Goal: Task Accomplishment & Management: Manage account settings

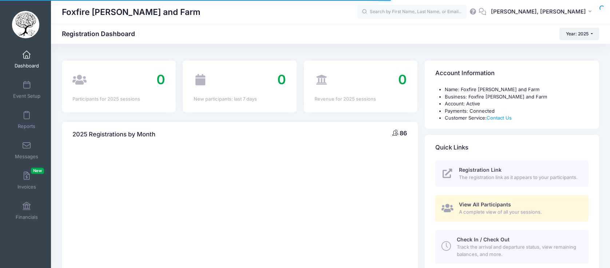
select select
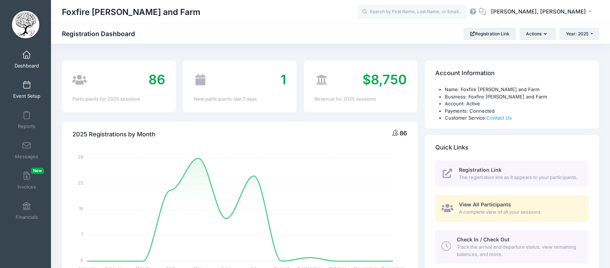
click at [24, 90] on link "Event Setup" at bounding box center [26, 89] width 35 height 25
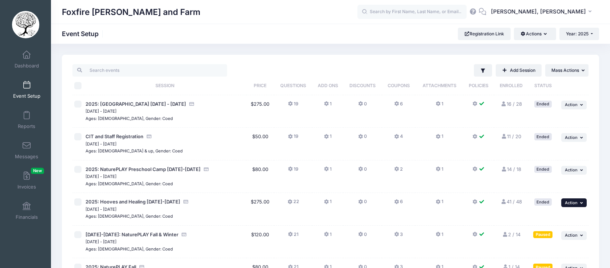
click at [571, 203] on span "Action" at bounding box center [571, 202] width 13 height 5
click at [538, 233] on link "Duplicate Session" at bounding box center [550, 232] width 66 height 14
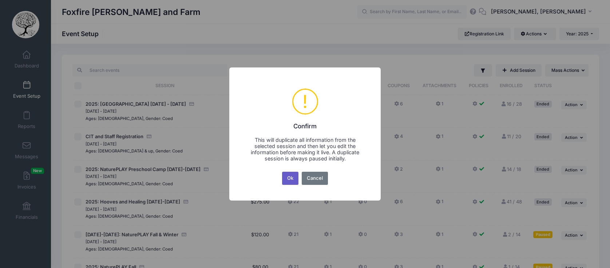
click at [292, 181] on button "Ok" at bounding box center [290, 177] width 17 height 13
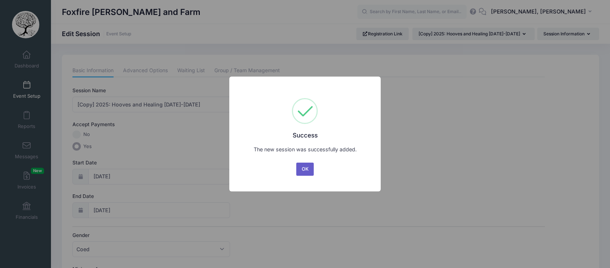
click at [301, 173] on button "OK" at bounding box center [304, 168] width 17 height 13
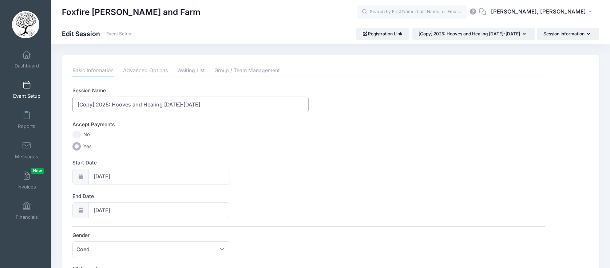
click at [96, 105] on input "[Copy] 2025: Hooves and Healing July 21-25th" at bounding box center [190, 104] width 236 height 16
drag, startPoint x: 96, startPoint y: 105, endPoint x: 73, endPoint y: 104, distance: 22.9
click at [73, 104] on input "[Copy] 2025: Hooves and Healing July 21-25th" at bounding box center [190, 104] width 236 height 16
click at [90, 104] on input "2025: Hooves and Healing [DATE]-[DATE]" at bounding box center [190, 104] width 236 height 16
drag, startPoint x: 102, startPoint y: 106, endPoint x: 151, endPoint y: 104, distance: 49.2
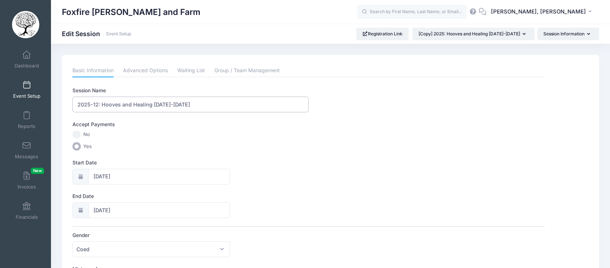
click at [151, 104] on input "2025-12: Hooves and Healing July 21-25th" at bounding box center [190, 104] width 236 height 16
click at [159, 105] on input "2025-12: Winter Wizard Camp July 21-25th" at bounding box center [190, 104] width 236 height 16
type input "2025-12: Winter Wizard Camp [DATE]-[DATE]"
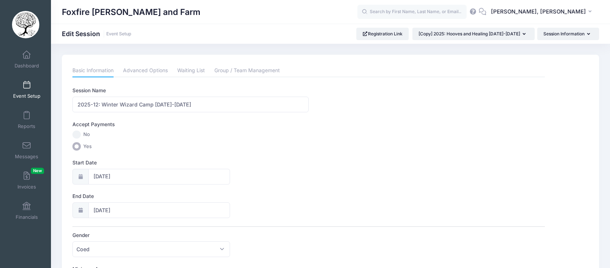
click at [82, 174] on icon at bounding box center [81, 176] width 6 height 5
click at [98, 176] on input "07/21/2025" at bounding box center [159, 177] width 142 height 16
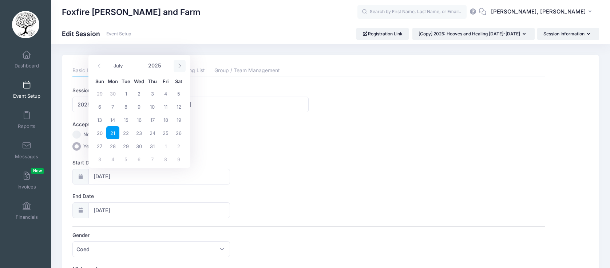
click at [179, 66] on icon at bounding box center [179, 65] width 5 height 5
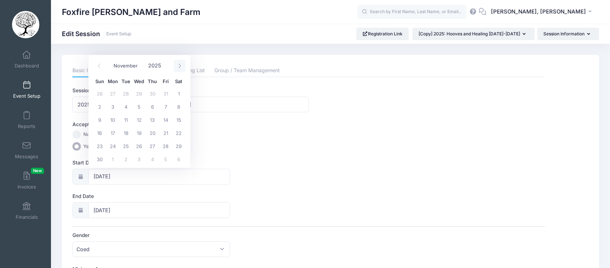
select select "11"
click at [111, 145] on span "29" at bounding box center [112, 145] width 13 height 13
type input "12/29/2025"
type input "12/30/2025"
select select "11"
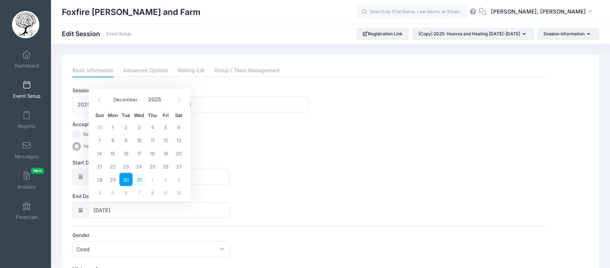
click at [140, 181] on span "31" at bounding box center [138, 179] width 13 height 13
type input "12/31/2025"
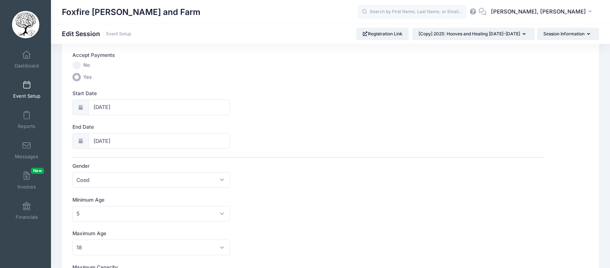
scroll to position [71, 0]
click at [262, 205] on div "Minimum Age No Minimum 1 2 3 4 5 6 7 8 9 10 11 12 13 14 15 16 17 18 19 20 21 22…" at bounding box center [308, 206] width 472 height 25
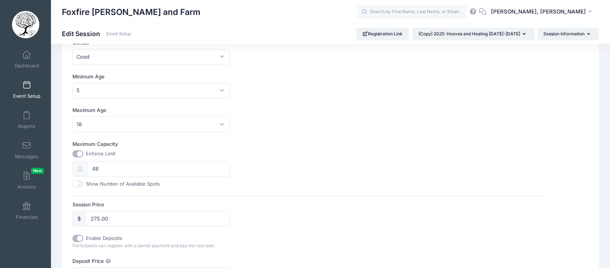
scroll to position [200, 0]
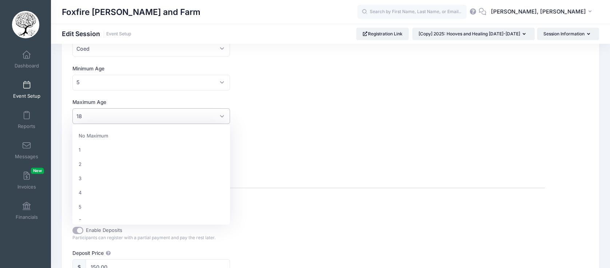
click at [225, 113] on span "18" at bounding box center [151, 116] width 158 height 16
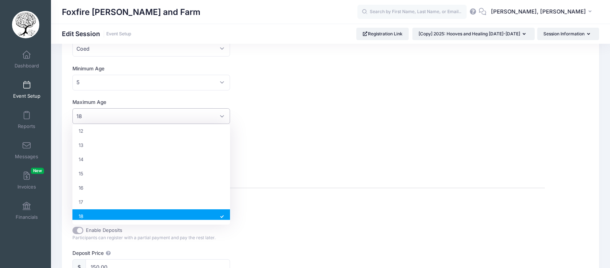
scroll to position [175, 0]
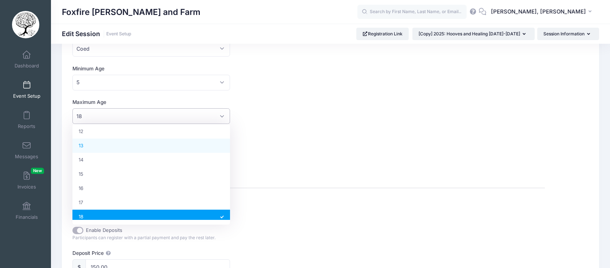
select select "13"
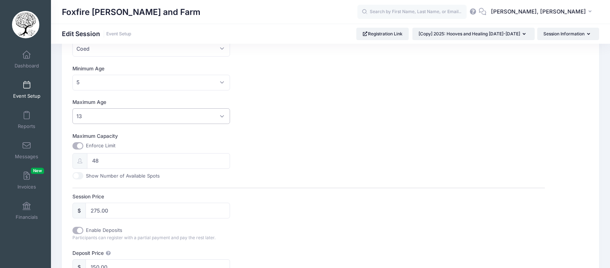
click at [251, 157] on div "Maximum Capacity Enforce Limit 48 Show Number of Available Spots" at bounding box center [308, 155] width 472 height 47
click at [154, 161] on input "48" at bounding box center [158, 161] width 143 height 16
click at [255, 174] on div "Maximum Capacity Enforce Limit 48 Show Number of Available Spots" at bounding box center [308, 155] width 472 height 47
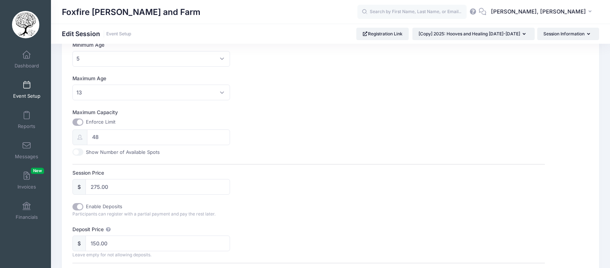
scroll to position [226, 0]
click at [255, 174] on label "Session Price" at bounding box center [190, 170] width 236 height 7
click at [230, 177] on input "275.00" at bounding box center [158, 185] width 144 height 16
click at [93, 185] on input "275.00" at bounding box center [158, 185] width 144 height 16
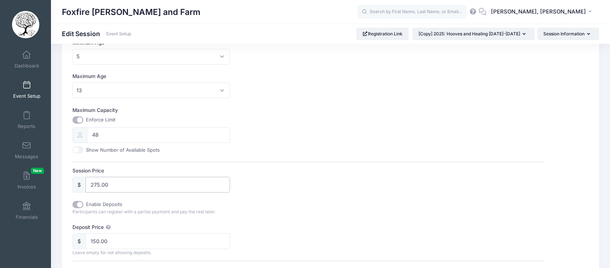
click at [93, 185] on input "275.00" at bounding box center [158, 185] width 144 height 16
type input "155"
click at [237, 223] on label "Deposit Price" at bounding box center [190, 226] width 236 height 7
click at [230, 233] on input "150.00" at bounding box center [158, 241] width 144 height 16
click at [115, 242] on input "150.00" at bounding box center [158, 241] width 144 height 16
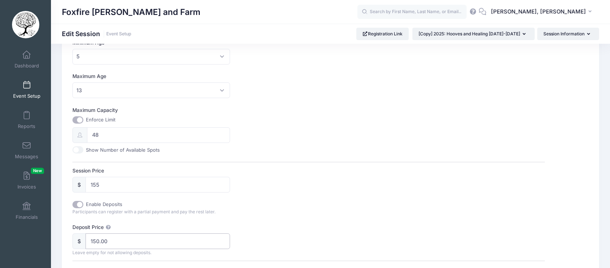
click at [115, 242] on input "150.00" at bounding box center [158, 241] width 144 height 16
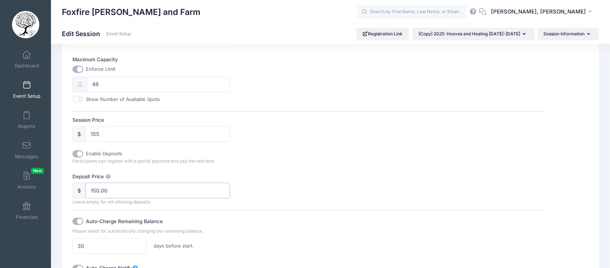
scroll to position [277, 0]
type input "75"
click at [300, 172] on label "Deposit Price" at bounding box center [190, 175] width 236 height 7
click at [230, 182] on input "75" at bounding box center [158, 190] width 144 height 16
click at [273, 223] on div "Auto-Charge Remaining Balance" at bounding box center [190, 220] width 236 height 12
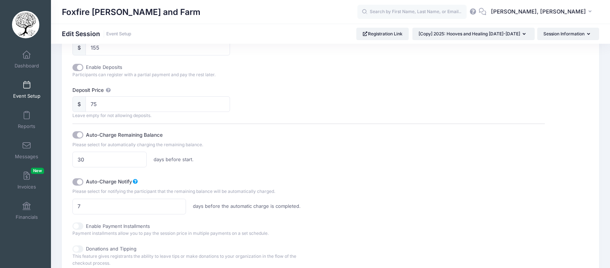
scroll to position [364, 0]
click at [245, 183] on label "Auto-Charge Notify" at bounding box center [174, 179] width 177 height 10
click at [83, 183] on input "Auto-Charge Notify" at bounding box center [77, 180] width 11 height 7
checkbox input "false"
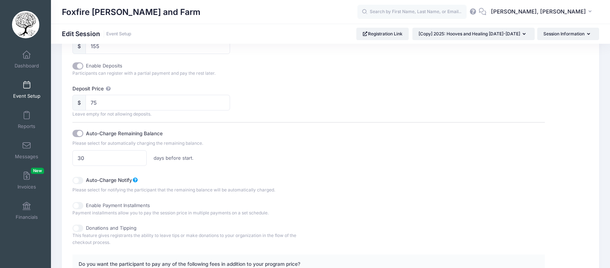
click at [78, 205] on input "Enable Payment Installments" at bounding box center [77, 205] width 11 height 7
checkbox input "true"
checkbox input "false"
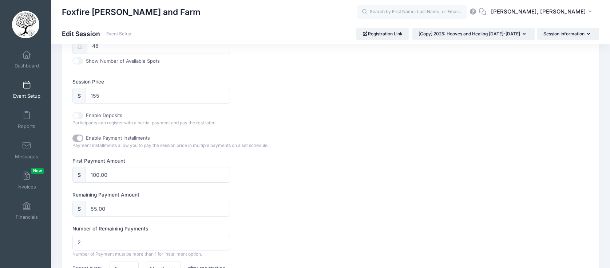
scroll to position [316, 0]
click at [279, 186] on div "First Payment Amount $ 100.00 Remaining Payment Amount $ 55.00 Number of Remain…" at bounding box center [308, 236] width 472 height 160
click at [78, 115] on input "Enable Deposits" at bounding box center [77, 114] width 11 height 7
checkbox input "true"
type input "75"
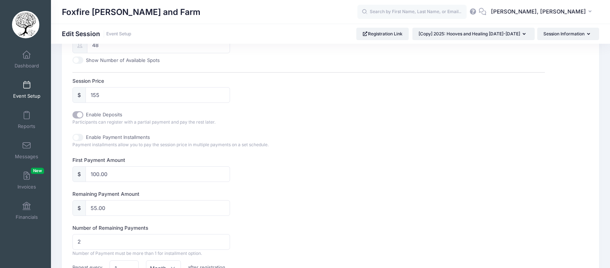
checkbox input "false"
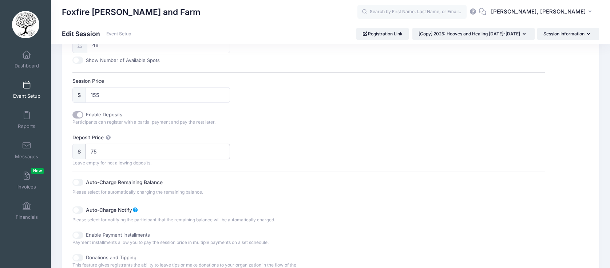
click at [98, 154] on input "75" at bounding box center [158, 151] width 144 height 16
type input "100"
click at [246, 152] on div "Deposit Price $ 100 Leave empty for not allowing deposits. Auto-Charge Remainin…" at bounding box center [308, 178] width 472 height 89
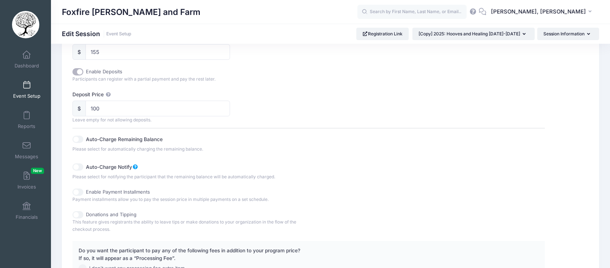
scroll to position [360, 0]
click at [282, 112] on div "Deposit Price $ 100 Leave empty for not allowing deposits. Auto-Charge Remainin…" at bounding box center [308, 134] width 472 height 89
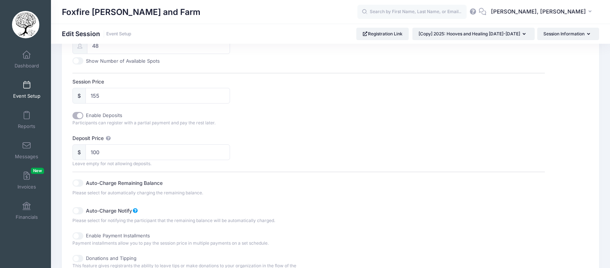
scroll to position [314, 0]
click at [264, 188] on div "Auto-Charge Remaining Balance" at bounding box center [190, 184] width 236 height 12
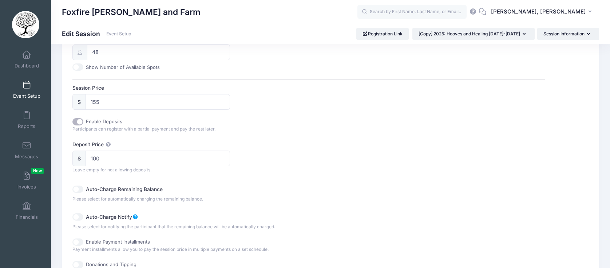
scroll to position [373, 0]
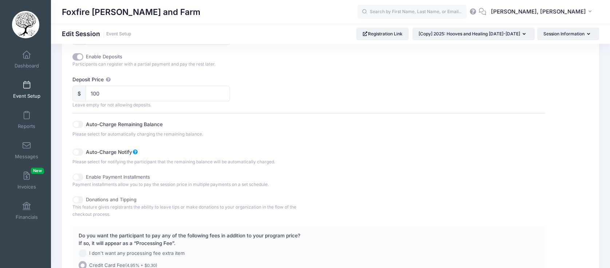
click at [79, 126] on input "Auto-Charge Remaining Balance" at bounding box center [77, 123] width 11 height 7
checkbox input "true"
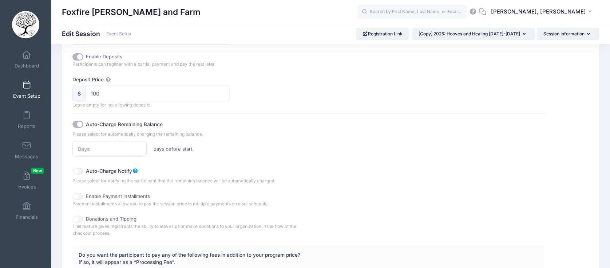
click at [292, 145] on div "days before start." at bounding box center [190, 149] width 243 height 16
click at [80, 150] on input "number" at bounding box center [109, 149] width 74 height 16
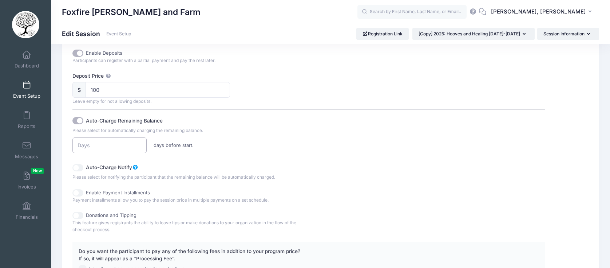
scroll to position [375, 0]
type input "31"
click at [214, 156] on div "Auto-Charge Remaining Balance Please select for automatically charging the rema…" at bounding box center [308, 146] width 472 height 71
click at [79, 170] on input "Auto-Charge Notify" at bounding box center [77, 169] width 11 height 7
checkbox input "true"
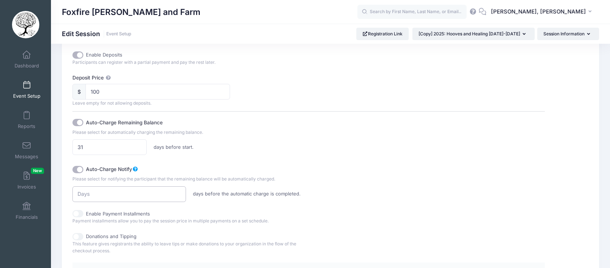
click at [94, 192] on input "number" at bounding box center [128, 194] width 113 height 16
type input "7"
click at [305, 202] on div "Session Name 2025-12: Winter Wizard Camp Dec 29-31st Accept Payments No Yes Sta…" at bounding box center [308, 18] width 472 height 615
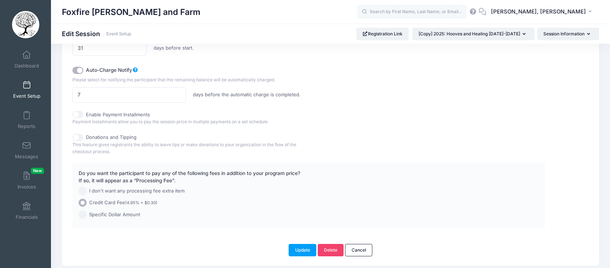
scroll to position [499, 0]
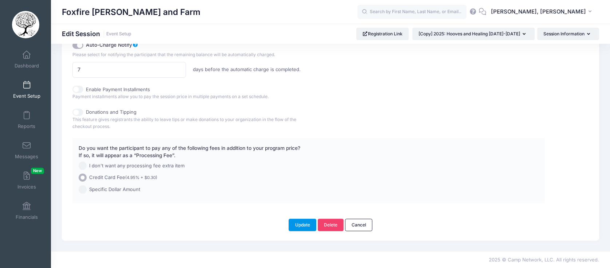
click at [304, 224] on button "Update" at bounding box center [303, 224] width 28 height 12
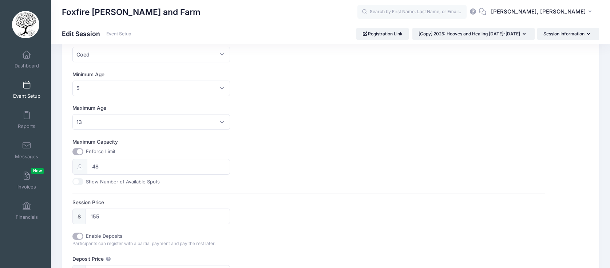
scroll to position [0, 0]
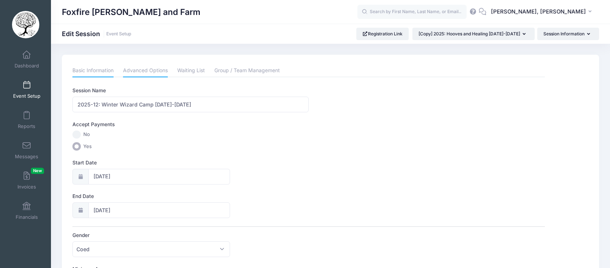
click at [143, 72] on link "Advanced Options" at bounding box center [145, 70] width 45 height 13
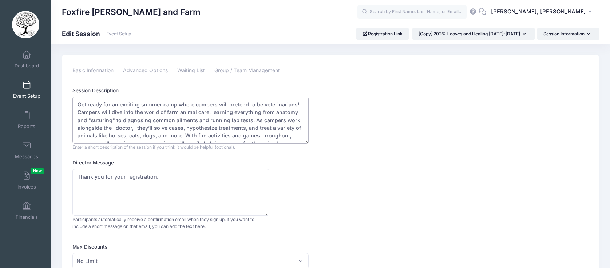
click at [154, 121] on textarea "Get ready for an exciting summer camp where campers will pretend to be veterina…" at bounding box center [190, 119] width 236 height 47
paste textarea "Step through Platform 9 ¾ and into a magical winter adventure! Each morning beg…"
click at [257, 103] on textarea "Get ready for an exciting summer camp where campers will pretend to be veterina…" at bounding box center [190, 119] width 236 height 47
click at [269, 128] on textarea "Get ready for an exciting summer camp where campers will pretend to be veterina…" at bounding box center [190, 119] width 236 height 47
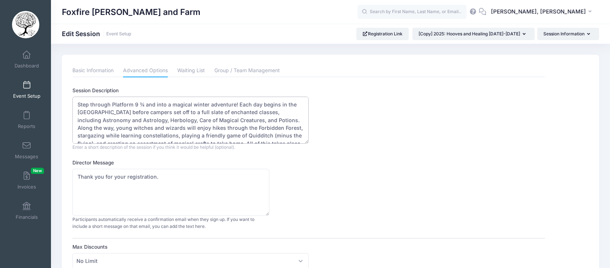
click at [260, 112] on textarea "Get ready for an exciting summer camp where campers will pretend to be veterina…" at bounding box center [190, 119] width 236 height 47
click at [82, 120] on textarea "Get ready for an exciting summer camp where campers will pretend to be veterina…" at bounding box center [190, 119] width 236 height 47
click at [86, 120] on textarea "Get ready for an exciting summer camp where campers will pretend to be veterina…" at bounding box center [190, 119] width 236 height 47
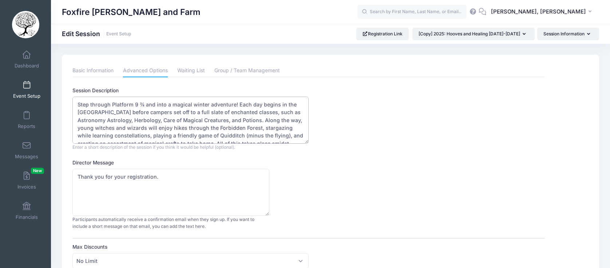
click at [86, 120] on textarea "Get ready for an exciting summer camp where campers will pretend to be veterina…" at bounding box center [190, 119] width 236 height 47
click at [122, 132] on textarea "Get ready for an exciting summer camp where campers will pretend to be veterina…" at bounding box center [190, 119] width 236 height 47
click at [185, 131] on textarea "Get ready for an exciting summer camp where campers will pretend to be veterina…" at bounding box center [190, 119] width 236 height 47
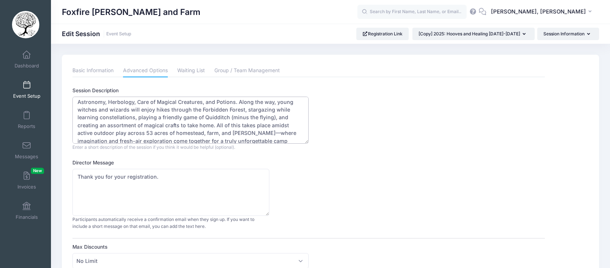
click at [229, 134] on textarea "Get ready for an exciting summer camp where campers will pretend to be veterina…" at bounding box center [190, 119] width 236 height 47
click at [260, 134] on textarea "Get ready for an exciting summer camp where campers will pretend to be veterina…" at bounding box center [190, 119] width 236 height 47
click at [260, 138] on textarea "Get ready for an exciting summer camp where campers will pretend to be veterina…" at bounding box center [190, 119] width 236 height 47
click at [115, 127] on textarea "Get ready for an exciting summer camp where campers will pretend to be veterina…" at bounding box center [190, 119] width 236 height 47
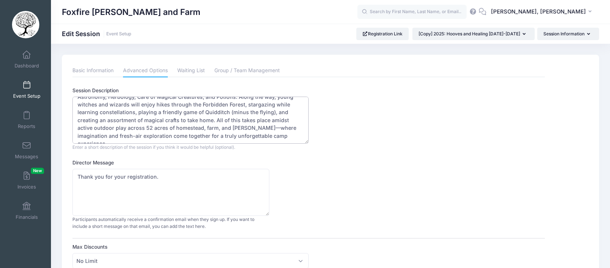
click at [220, 132] on textarea "Get ready for an exciting summer camp where campers will pretend to be veterina…" at bounding box center [190, 119] width 236 height 47
click at [264, 137] on textarea "Get ready for an exciting summer camp where campers will pretend to be veterina…" at bounding box center [190, 119] width 236 height 47
type textarea "Step through Platform 9 ¾ and into a magical winter adventure! Each day begins …"
click at [213, 185] on textarea "Thank you for your registration." at bounding box center [170, 192] width 197 height 47
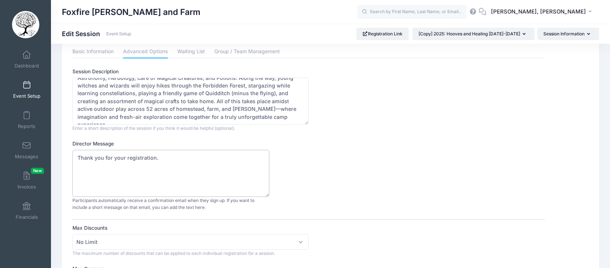
scroll to position [21, 0]
click at [79, 155] on textarea "Thank you for your registration." at bounding box center [170, 170] width 197 height 47
click at [104, 156] on textarea "Thank you for your registration." at bounding box center [170, 170] width 197 height 47
click at [139, 167] on textarea "Thank you for your registration." at bounding box center [170, 170] width 197 height 47
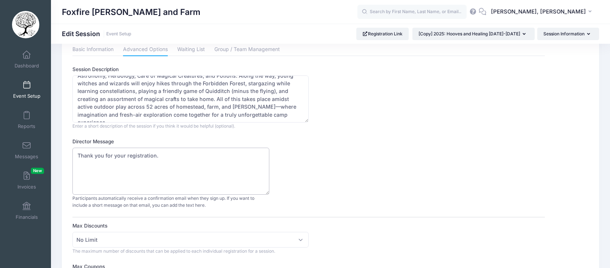
click at [139, 167] on textarea "Thank you for your registration." at bounding box center [170, 170] width 197 height 47
paste textarea "A big thank you to all the muggle parents who registered their young witches an…"
click at [188, 179] on textarea "Thank you for your registration." at bounding box center [170, 170] width 197 height 47
drag, startPoint x: 94, startPoint y: 154, endPoint x: 73, endPoint y: 154, distance: 20.8
click at [73, 154] on textarea "Thank you for your registration." at bounding box center [170, 170] width 197 height 47
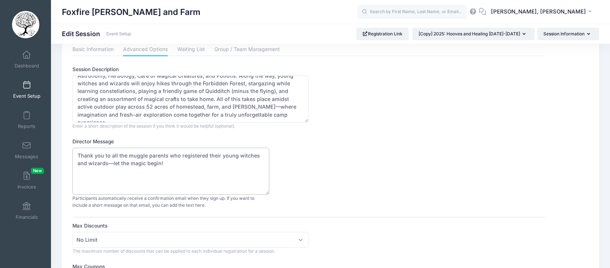
click at [180, 168] on textarea "Thank you for your registration." at bounding box center [170, 170] width 197 height 47
type textarea "Thank you to all the muggle parents who registered their young witches and wiza…"
click at [336, 189] on div "Director Message Thank you for your registration. Participants automatically re…" at bounding box center [308, 173] width 472 height 71
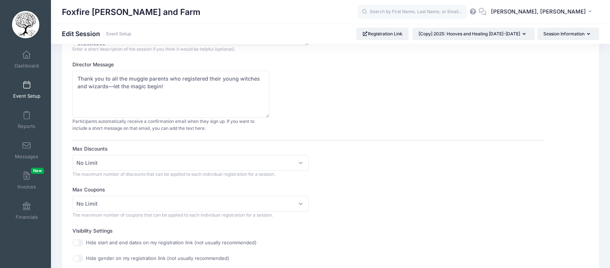
scroll to position [113, 0]
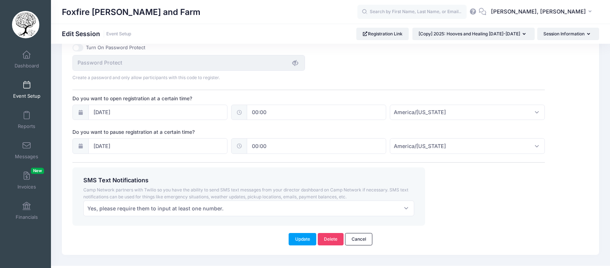
scroll to position [516, 0]
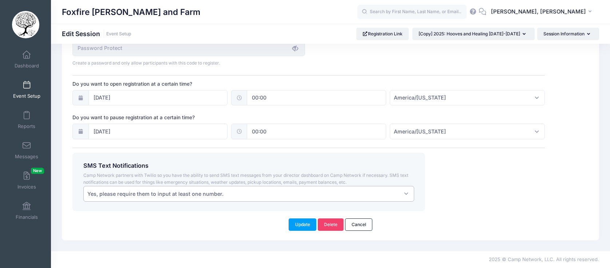
click at [318, 189] on span "Yes, please require them to input at least one number." at bounding box center [248, 194] width 331 height 16
click at [300, 227] on button "Update" at bounding box center [303, 224] width 28 height 12
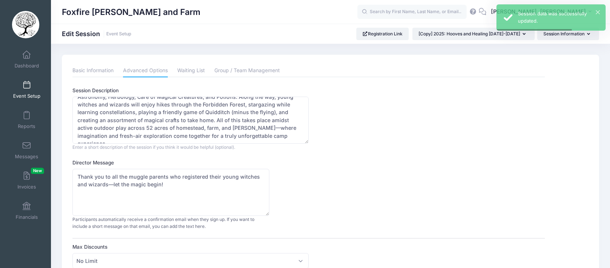
scroll to position [0, 0]
click at [191, 72] on link "Waiting List" at bounding box center [191, 70] width 28 height 13
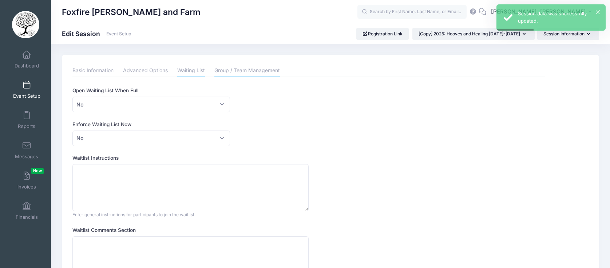
click at [238, 72] on link "Group / Team Management" at bounding box center [247, 70] width 66 height 13
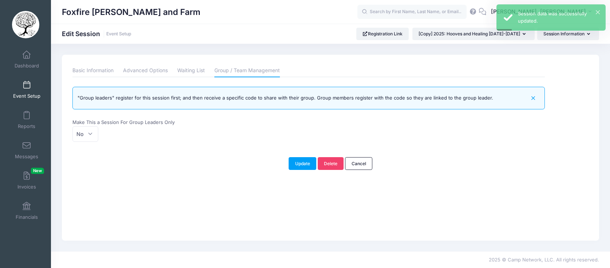
click at [205, 198] on div "Please update the information for this particular session. Basic Information Ad…" at bounding box center [330, 148] width 537 height 186
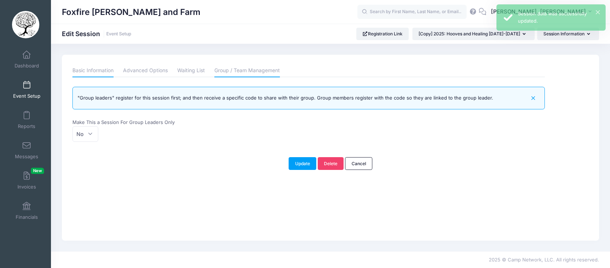
click at [94, 68] on link "Basic Information" at bounding box center [92, 70] width 41 height 13
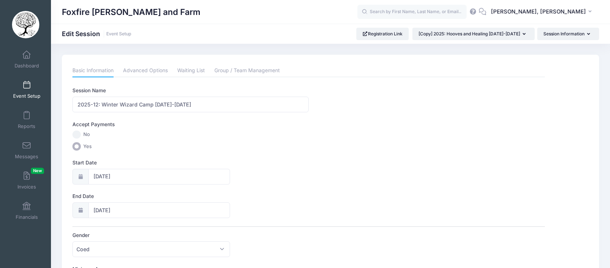
click at [170, 162] on label "Start Date" at bounding box center [190, 162] width 236 height 7
click at [170, 169] on input "12/29/2025" at bounding box center [159, 177] width 142 height 16
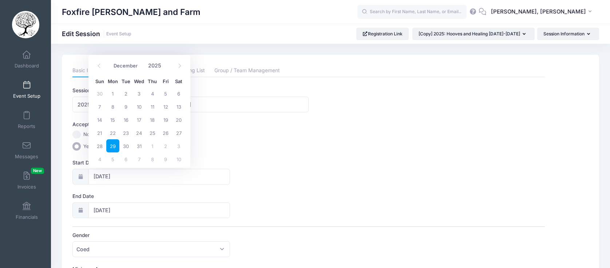
click at [278, 161] on label "Start Date" at bounding box center [190, 162] width 236 height 7
click at [230, 169] on input "12/29/2025" at bounding box center [159, 177] width 142 height 16
click at [228, 108] on input "2025-12: Winter Wizard Camp [DATE]-[DATE]" at bounding box center [190, 104] width 236 height 16
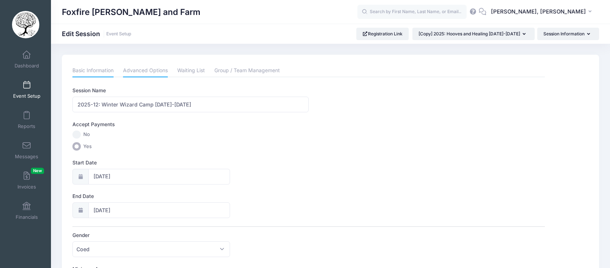
click at [134, 72] on link "Advanced Options" at bounding box center [145, 70] width 45 height 13
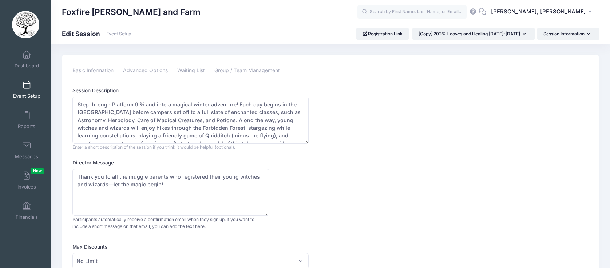
click at [334, 147] on div "Session Description Get ready for an exciting summer camp where campers will pr…" at bounding box center [308, 119] width 472 height 64
click at [392, 148] on div "Session Description Get ready for an exciting summer camp where campers will pr…" at bounding box center [308, 119] width 472 height 64
click at [90, 70] on link "Basic Information" at bounding box center [92, 70] width 41 height 13
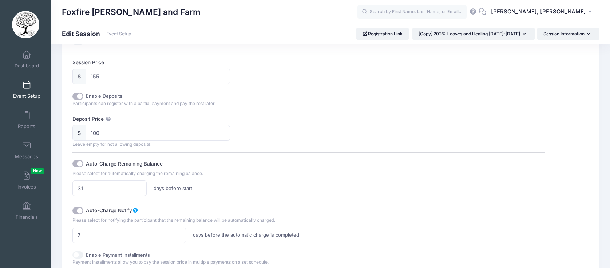
scroll to position [490, 0]
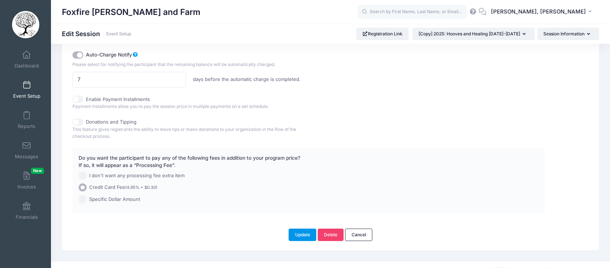
click at [301, 237] on button "Update" at bounding box center [303, 234] width 28 height 12
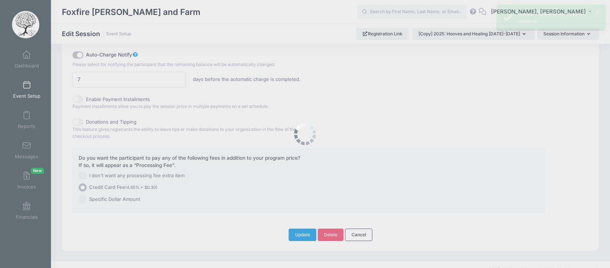
scroll to position [0, 0]
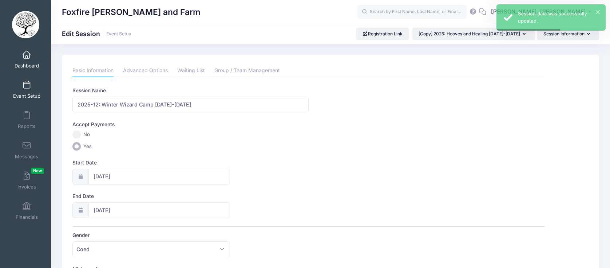
click at [27, 54] on span at bounding box center [27, 55] width 0 height 8
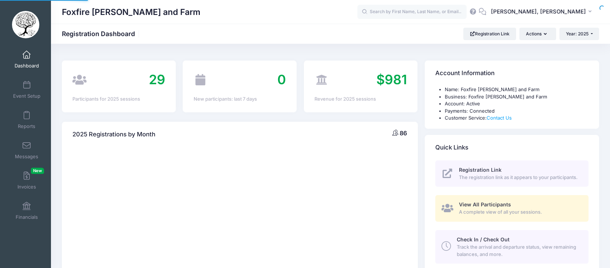
select select
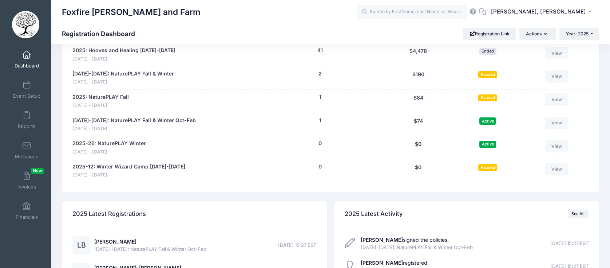
scroll to position [436, 0]
click at [556, 176] on link "View" at bounding box center [556, 169] width 23 height 12
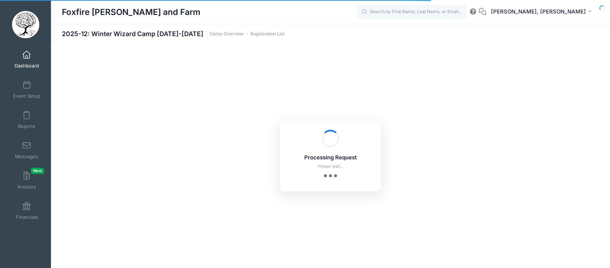
select select "10"
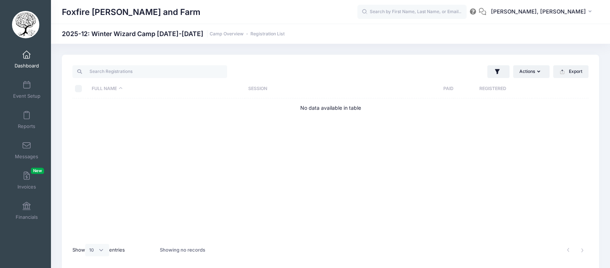
scroll to position [31, 0]
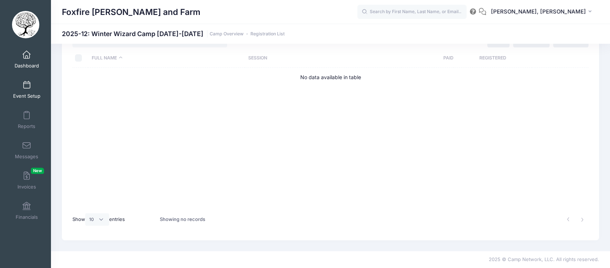
click at [30, 93] on span "Event Setup" at bounding box center [26, 96] width 27 height 6
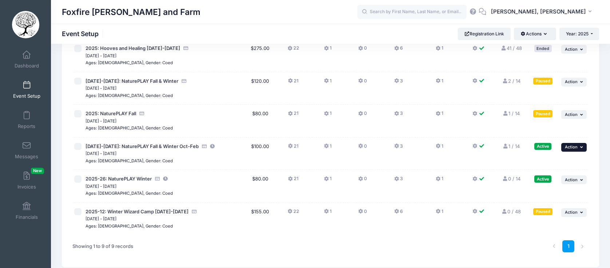
scroll to position [154, 0]
click at [570, 211] on span "Action" at bounding box center [571, 211] width 13 height 5
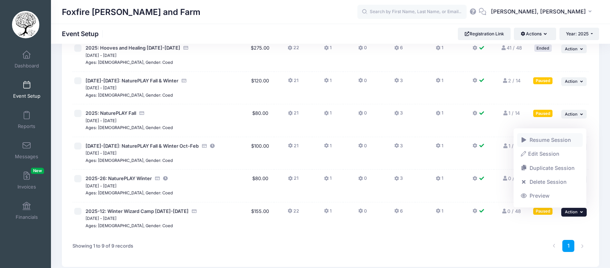
click at [539, 140] on link "Resume Session" at bounding box center [550, 140] width 66 height 14
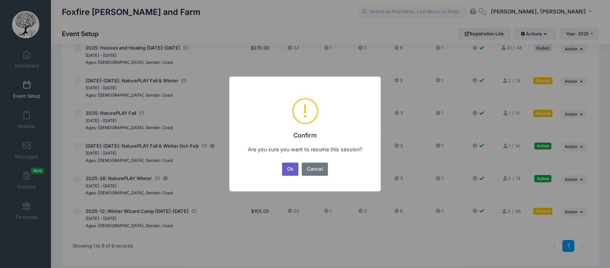
click at [289, 169] on button "Ok" at bounding box center [290, 168] width 17 height 13
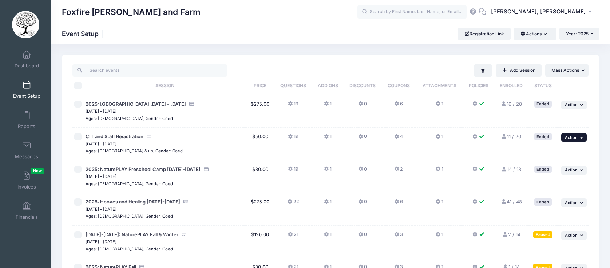
click at [570, 138] on span "Action" at bounding box center [571, 137] width 13 height 5
click at [543, 169] on link "Duplicate Session" at bounding box center [550, 167] width 66 height 14
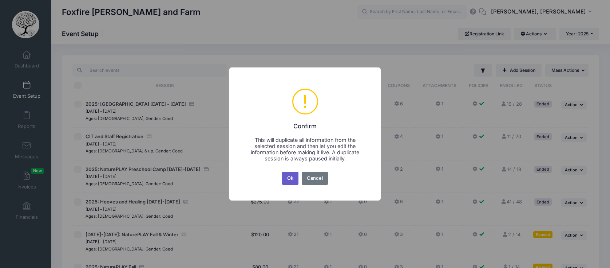
click at [292, 178] on button "Ok" at bounding box center [290, 177] width 17 height 13
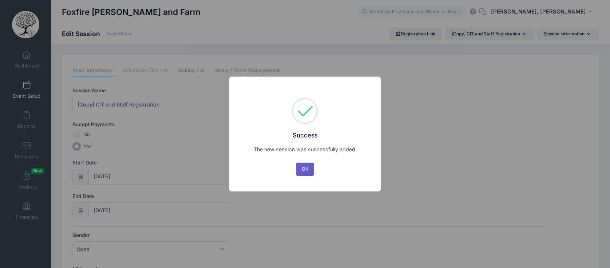
click at [308, 167] on button "OK" at bounding box center [304, 168] width 17 height 13
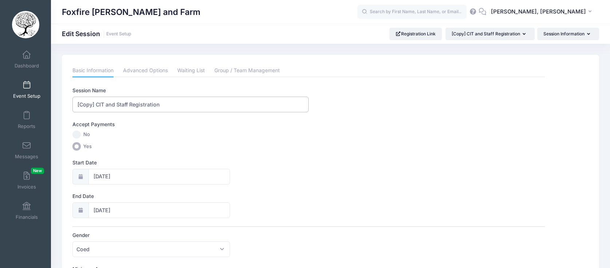
click at [91, 105] on input "[Copy] CIT and Staff Registration" at bounding box center [190, 104] width 236 height 16
drag, startPoint x: 95, startPoint y: 104, endPoint x: 63, endPoint y: 103, distance: 31.7
type input "2025 Winter CIT and Staff Registration"
click at [156, 146] on label "Yes" at bounding box center [308, 146] width 472 height 8
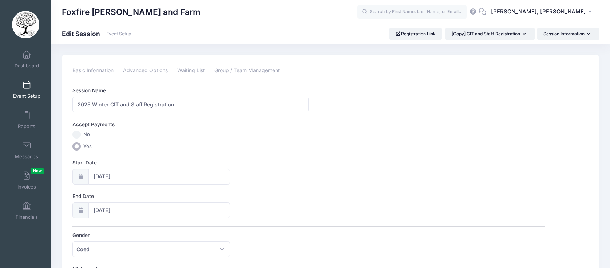
click at [81, 146] on input "Yes" at bounding box center [76, 146] width 8 height 8
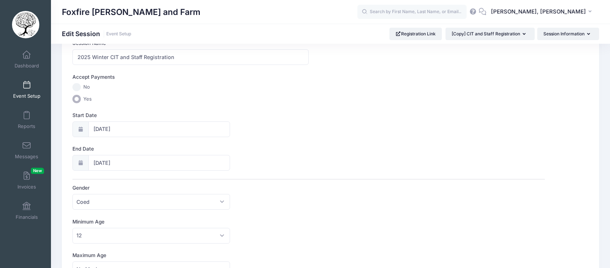
scroll to position [82, 0]
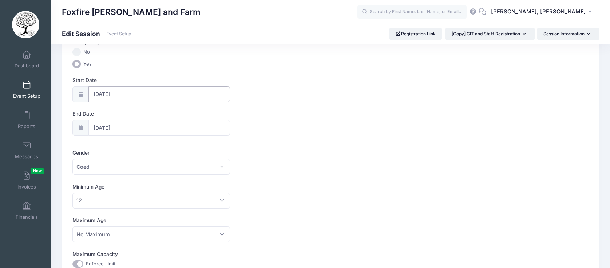
click at [103, 92] on input "06/09/2025" at bounding box center [159, 94] width 142 height 16
click at [176, 115] on span at bounding box center [180, 113] width 12 height 12
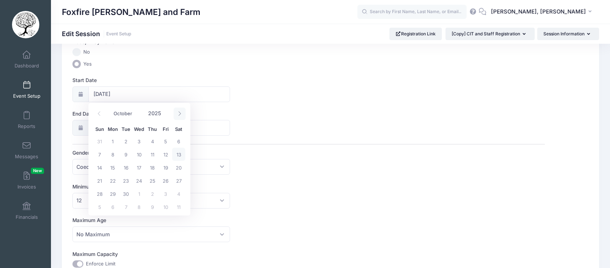
click at [176, 115] on span at bounding box center [180, 113] width 12 height 12
select select "11"
click at [99, 194] on span "28" at bounding box center [99, 193] width 13 height 13
type input "12/28/2025"
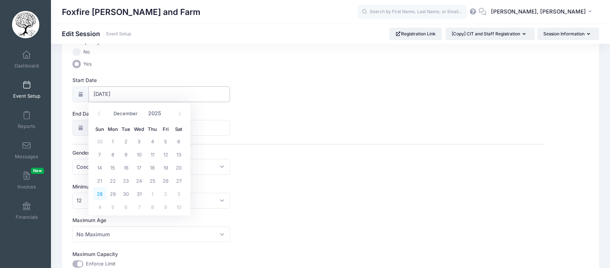
type input "12/29/2025"
select select "11"
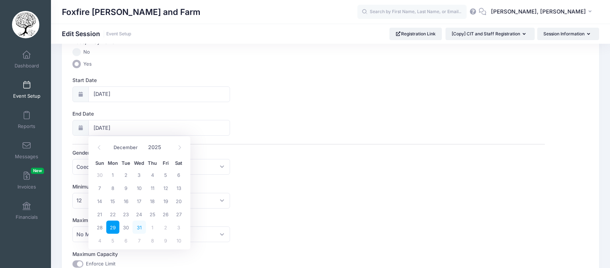
click at [138, 227] on span "31" at bounding box center [138, 226] width 13 height 13
type input "12/31/2025"
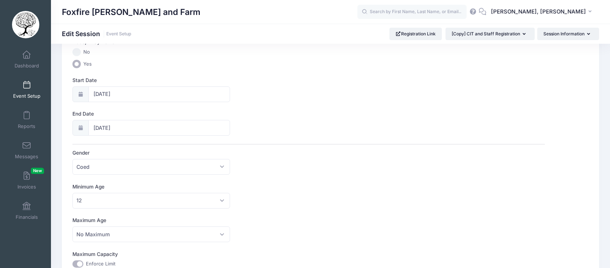
click at [308, 127] on div "End Date 12/31/2025" at bounding box center [308, 122] width 472 height 25
click at [292, 204] on div "Minimum Age No Minimum 1 2 3 4 5 6 7 8 9 10 11 12 13 14 15 16 17 18 19 20 21 22…" at bounding box center [308, 195] width 472 height 25
click at [296, 205] on div "Minimum Age No Minimum 1 2 3 4 5 6 7 8 9 10 11 12 13 14 15 16 17 18 19 20 21 22…" at bounding box center [308, 195] width 472 height 25
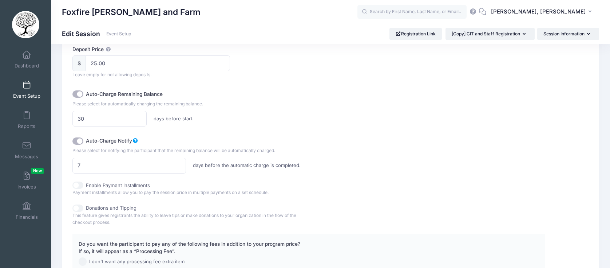
scroll to position [452, 0]
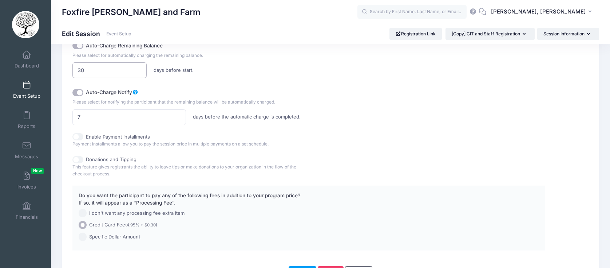
click at [96, 73] on input "30" at bounding box center [109, 70] width 74 height 16
type input "31"
click at [258, 86] on label "Auto-Charge Notify" at bounding box center [174, 91] width 177 height 10
click at [83, 89] on input "Auto-Charge Notify" at bounding box center [77, 92] width 11 height 7
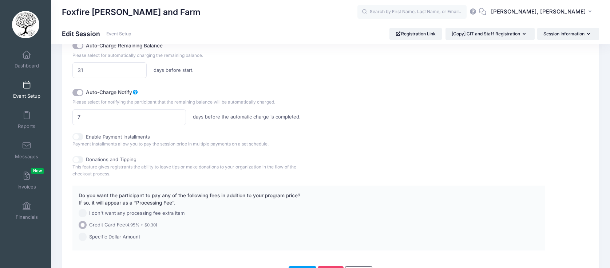
checkbox input "false"
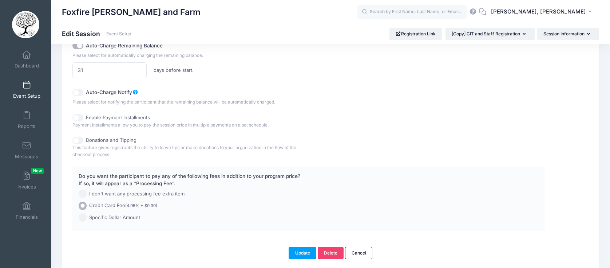
click at [356, 147] on div "Donations and Tipping This feature gives registrants the ability to leave tips …" at bounding box center [308, 146] width 472 height 21
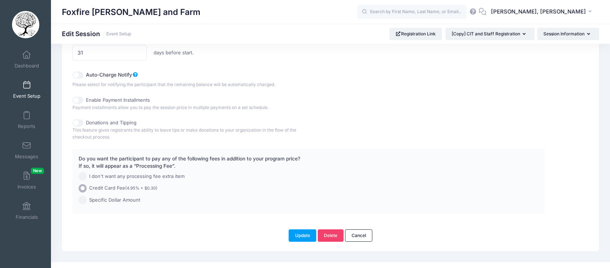
scroll to position [480, 0]
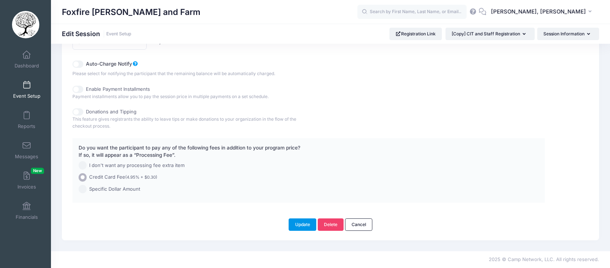
click at [301, 225] on button "Update" at bounding box center [303, 224] width 28 height 12
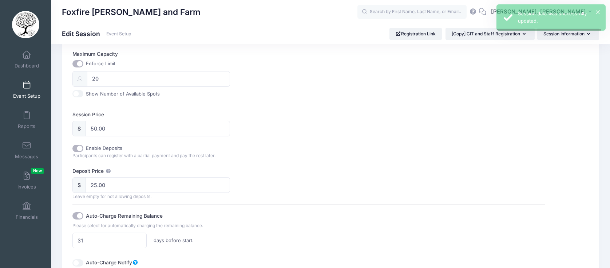
scroll to position [0, 0]
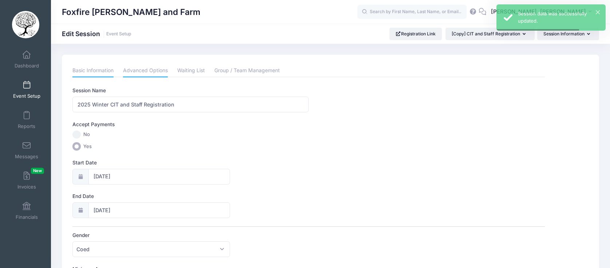
click at [152, 71] on link "Advanced Options" at bounding box center [145, 70] width 45 height 13
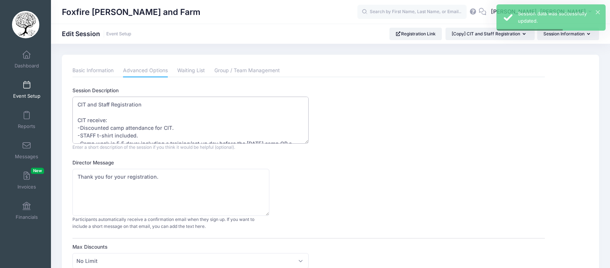
click at [165, 127] on textarea "CIT and Staff Registration CIT receive: -Discounted camp attendance for CIT. -S…" at bounding box center [190, 119] width 236 height 47
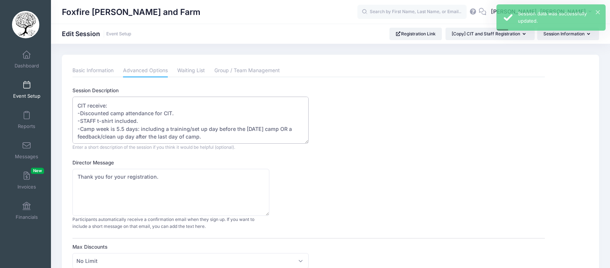
scroll to position [14, 0]
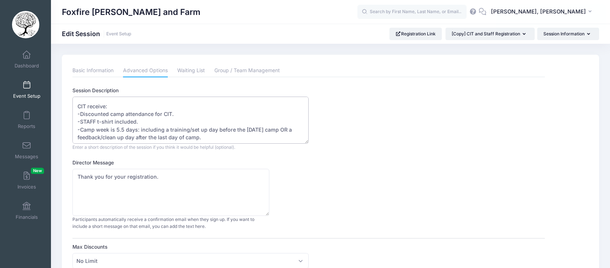
click at [119, 130] on textarea "CIT and Staff Registration CIT receive: -Discounted camp attendance for CIT. -S…" at bounding box center [190, 119] width 236 height 47
click at [254, 133] on textarea "CIT and Staff Registration CIT receive: -Discounted camp attendance for CIT. -S…" at bounding box center [190, 119] width 236 height 47
click at [280, 128] on textarea "CIT and Staff Registration CIT receive: -Discounted camp attendance for CIT. -S…" at bounding box center [190, 119] width 236 height 47
drag, startPoint x: 78, startPoint y: 138, endPoint x: 86, endPoint y: 138, distance: 7.3
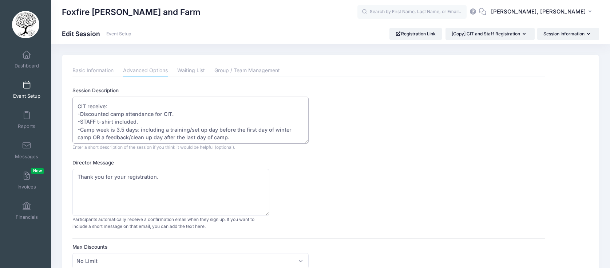
click at [86, 138] on textarea "CIT and Staff Registration CIT receive: -Discounted camp attendance for CIT. -S…" at bounding box center [190, 119] width 236 height 47
click at [226, 136] on textarea "CIT and Staff Registration CIT receive: -Discounted camp attendance for CIT. -S…" at bounding box center [190, 119] width 236 height 47
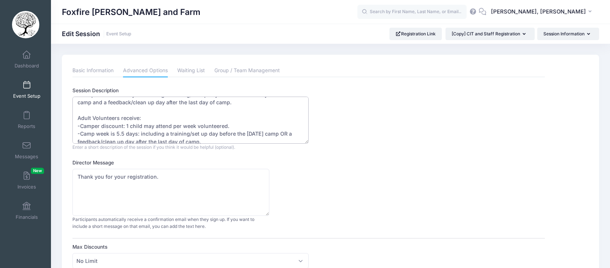
scroll to position [51, 0]
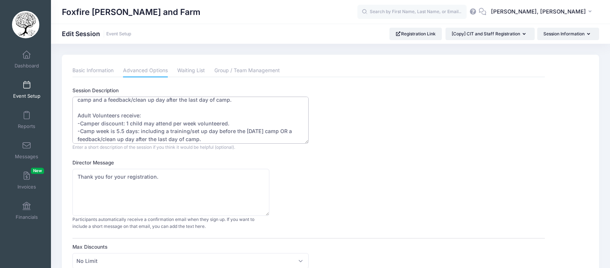
click at [226, 137] on textarea "CIT and Staff Registration CIT receive: -Discounted camp attendance for CIT. -S…" at bounding box center [190, 119] width 236 height 47
click at [189, 123] on textarea "CIT and Staff Registration CIT receive: -Discounted camp attendance for CIT. -S…" at bounding box center [190, 119] width 236 height 47
click at [172, 134] on textarea "CIT and Staff Registration CIT receive: -Discounted camp attendance for CIT. -S…" at bounding box center [190, 119] width 236 height 47
click at [118, 132] on textarea "CIT and Staff Registration CIT receive: -Discounted camp attendance for CIT. -S…" at bounding box center [190, 119] width 236 height 47
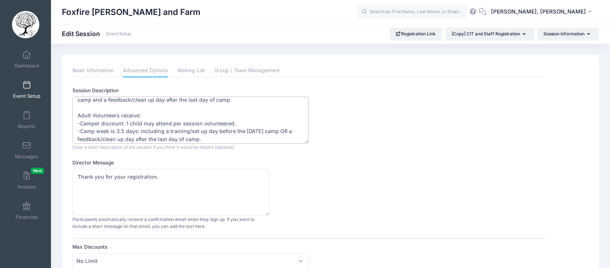
click at [253, 130] on textarea "CIT and Staff Registration CIT receive: -Discounted camp attendance for CIT. -S…" at bounding box center [190, 119] width 236 height 47
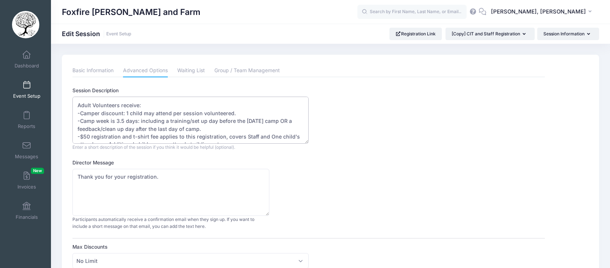
scroll to position [64, 0]
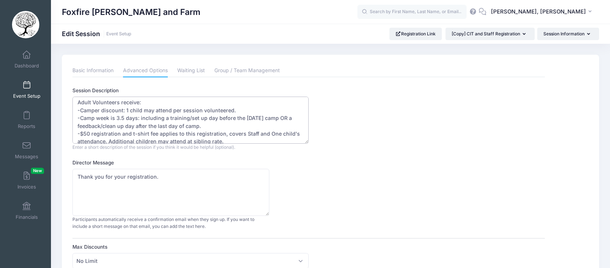
click at [253, 130] on textarea "CIT and Staff Registration CIT receive: -Discounted camp attendance for CIT. -S…" at bounding box center [190, 119] width 236 height 47
click at [243, 122] on textarea "CIT and Staff Registration CIT receive: -Discounted camp attendance for CIT. -S…" at bounding box center [190, 119] width 236 height 47
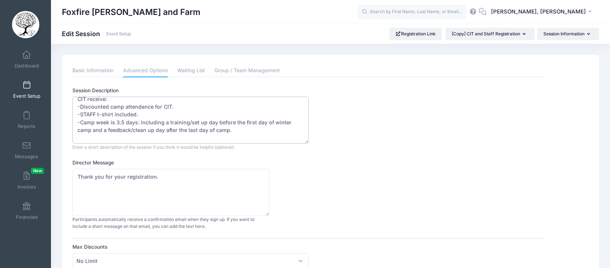
scroll to position [18, 0]
drag, startPoint x: 231, startPoint y: 135, endPoint x: 81, endPoint y: 128, distance: 150.5
click at [81, 128] on textarea "CIT and Staff Registration CIT receive: -Discounted camp attendance for CIT. -S…" at bounding box center [190, 119] width 236 height 47
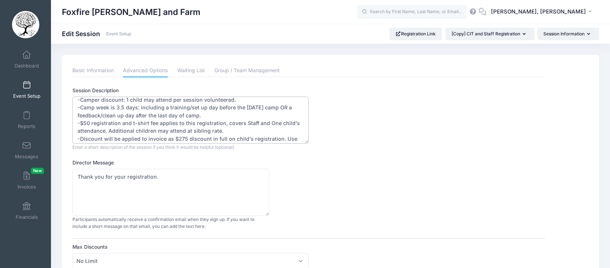
scroll to position [72, 0]
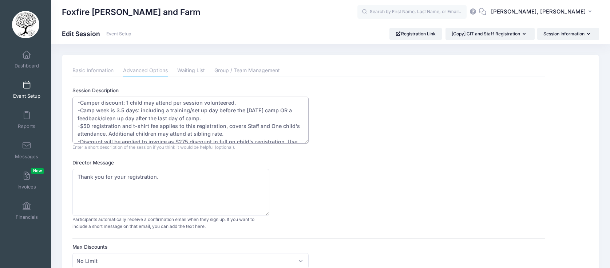
click at [83, 111] on textarea "CIT and Staff Registration CIT receive: -Discounted camp attendance for CIT. -S…" at bounding box center [190, 119] width 236 height 47
drag, startPoint x: 81, startPoint y: 111, endPoint x: 239, endPoint y: 117, distance: 158.0
click at [239, 120] on textarea "CIT and Staff Registration CIT receive: -Discounted camp attendance for CIT. -S…" at bounding box center [190, 119] width 236 height 47
paste textarea "winter camp and"
click at [244, 132] on textarea "CIT and Staff Registration CIT receive: -Discounted camp attendance for CIT. -S…" at bounding box center [190, 119] width 236 height 47
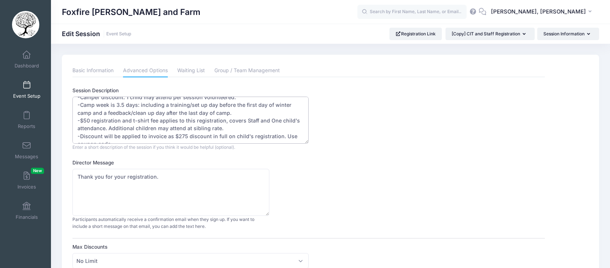
scroll to position [79, 0]
click at [244, 124] on textarea "CIT and Staff Registration CIT receive: -Discounted camp attendance for CIT. -S…" at bounding box center [190, 119] width 236 height 47
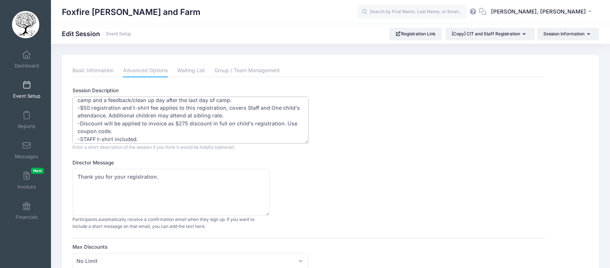
scroll to position [94, 0]
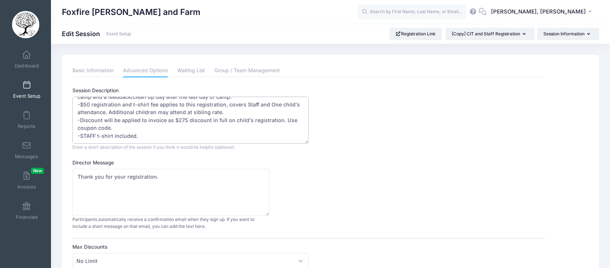
click at [211, 126] on textarea "CIT and Staff Registration CIT receive: -Discounted camp attendance for CIT. -S…" at bounding box center [190, 119] width 236 height 47
click at [201, 126] on textarea "CIT and Staff Registration CIT receive: -Discounted camp attendance for CIT. -S…" at bounding box center [190, 119] width 236 height 47
click at [96, 136] on textarea "CIT and Staff Registration CIT receive: -Discounted camp attendance for CIT. -S…" at bounding box center [190, 119] width 236 height 47
click at [187, 141] on textarea "CIT and Staff Registration CIT receive: -Discounted camp attendance for CIT. -S…" at bounding box center [190, 119] width 236 height 47
click at [190, 130] on textarea "CIT and Staff Registration CIT receive: -Discounted camp attendance for CIT. -S…" at bounding box center [190, 119] width 236 height 47
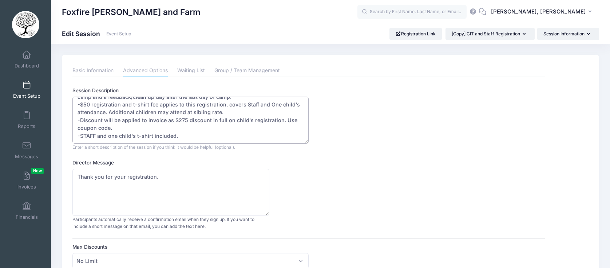
click at [179, 135] on textarea "CIT and Staff Registration CIT receive: -Discounted camp attendance for CIT. -S…" at bounding box center [190, 119] width 236 height 47
click at [282, 138] on textarea "CIT and Staff Registration CIT receive: -Discounted camp attendance for CIT. -S…" at bounding box center [190, 119] width 236 height 47
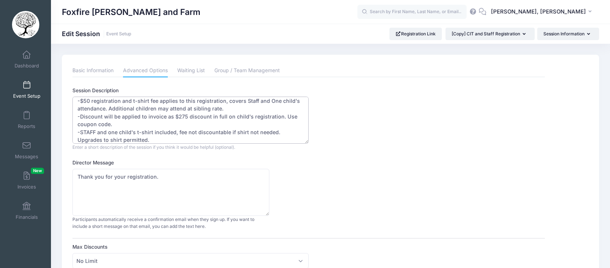
click at [274, 125] on textarea "CIT and Staff Registration CIT receive: -Discounted camp attendance for CIT. -S…" at bounding box center [190, 119] width 236 height 47
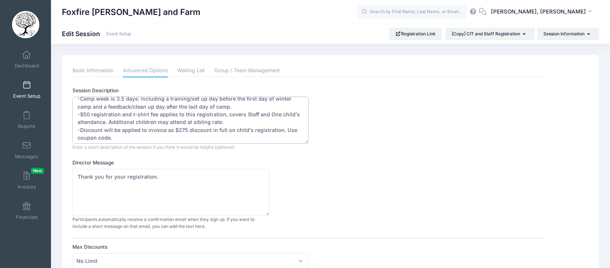
click at [274, 125] on textarea "CIT and Staff Registration CIT receive: -Discounted camp attendance for CIT. -S…" at bounding box center [190, 119] width 236 height 47
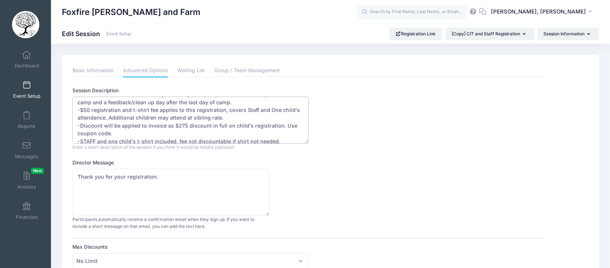
scroll to position [90, 0]
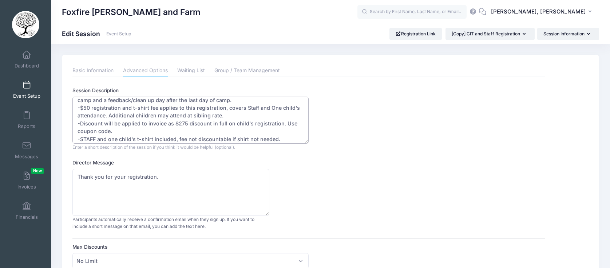
drag, startPoint x: 186, startPoint y: 124, endPoint x: 173, endPoint y: 124, distance: 13.1
click at [173, 124] on textarea "CIT and Staff Registration CIT receive: -Discounted camp attendance for CIT. -S…" at bounding box center [190, 119] width 236 height 47
click at [140, 130] on textarea "CIT and Staff Registration CIT receive: -Discounted camp attendance for CIT. -S…" at bounding box center [190, 119] width 236 height 47
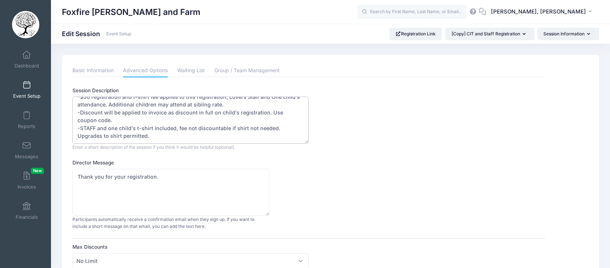
type textarea "CIT and Staff Registration CIT receive: -Discounted camp attendance for CIT. -S…"
click at [269, 168] on div "Director Message Thank you for your registration. Participants automatically re…" at bounding box center [308, 194] width 472 height 71
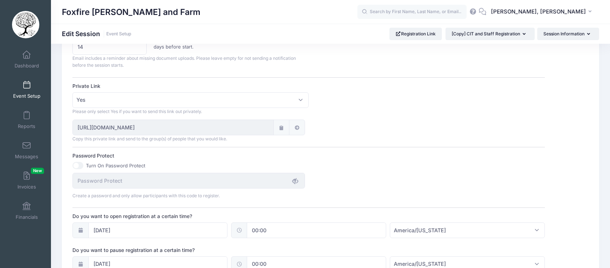
scroll to position [408, 0]
click at [296, 102] on span "Yes" at bounding box center [190, 100] width 236 height 16
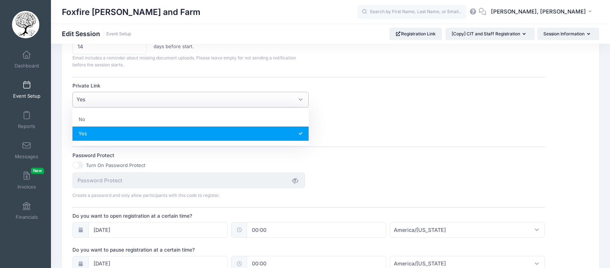
click at [296, 102] on span "Yes" at bounding box center [190, 100] width 236 height 16
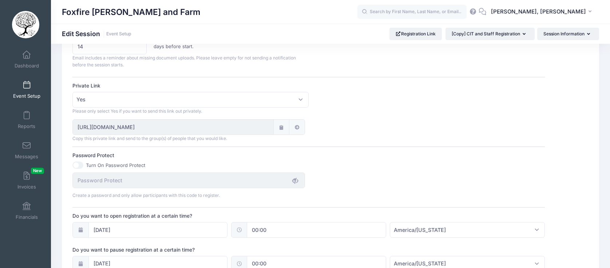
click at [360, 112] on div "Private Link No Yes Yes Please only select Yes if you want to send this link ou…" at bounding box center [308, 98] width 472 height 32
click at [294, 99] on span "Yes" at bounding box center [190, 100] width 236 height 16
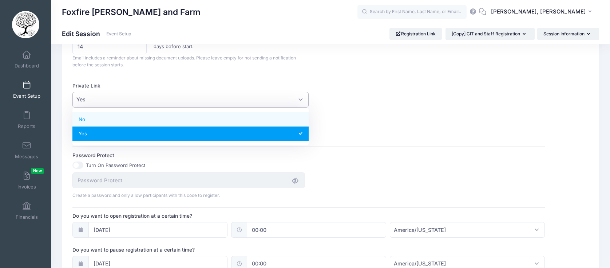
select select
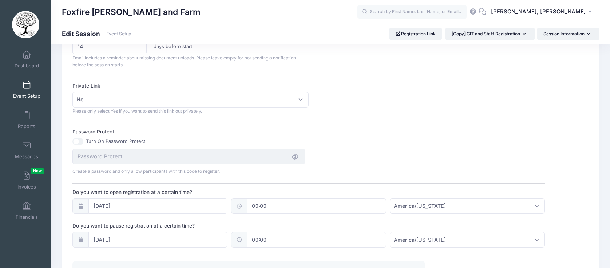
click at [75, 140] on input "Turn On Password Protect" at bounding box center [77, 141] width 11 height 7
checkbox input "true"
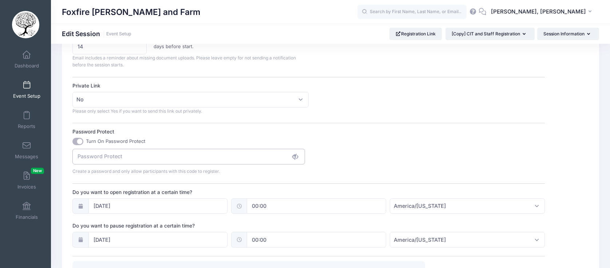
click at [97, 156] on input "Password Protect" at bounding box center [188, 156] width 233 height 16
type input "M"
type input "mamabear"
click at [290, 158] on span at bounding box center [295, 156] width 12 height 12
click at [347, 156] on div "mamabear Create a password and only allow participants with this code to regist…" at bounding box center [308, 161] width 479 height 26
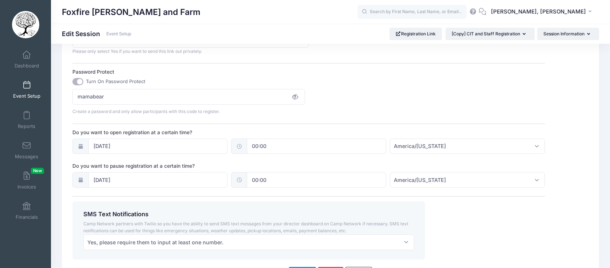
scroll to position [472, 0]
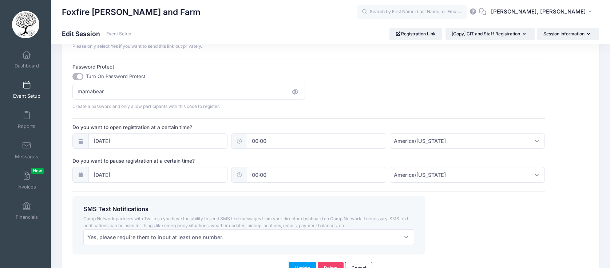
click at [365, 93] on div "mamabear Create a password and only allow participants with this code to regist…" at bounding box center [308, 97] width 479 height 26
click at [95, 136] on input "03/10/2025" at bounding box center [157, 141] width 139 height 16
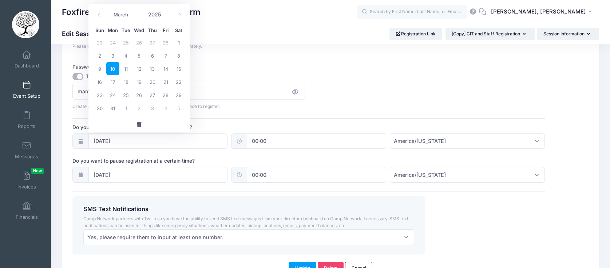
click at [137, 122] on span "button" at bounding box center [139, 124] width 7 height 5
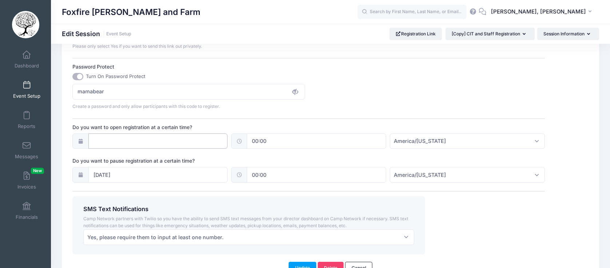
click at [130, 134] on input "Do you want to open registration at a certain time?" at bounding box center [157, 141] width 139 height 16
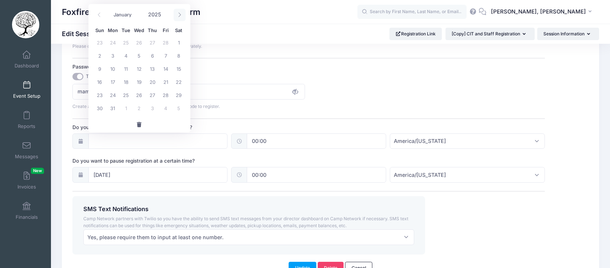
click at [175, 17] on span at bounding box center [180, 15] width 12 height 12
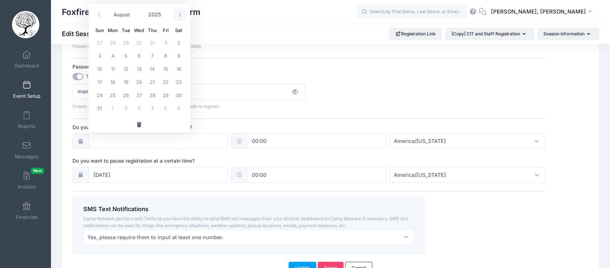
click at [175, 17] on span at bounding box center [180, 15] width 12 height 12
select select "8"
click at [180, 56] on span "13" at bounding box center [178, 55] width 13 height 13
type input "09/13/2025"
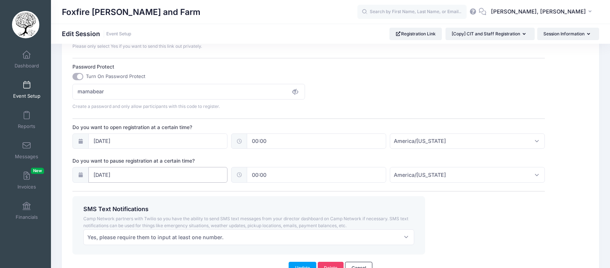
click at [128, 173] on input "07/21/2025" at bounding box center [157, 175] width 139 height 16
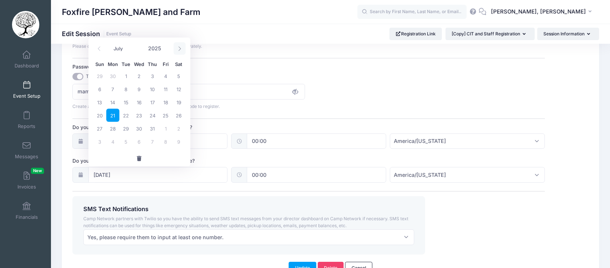
click at [180, 49] on icon at bounding box center [179, 48] width 5 height 5
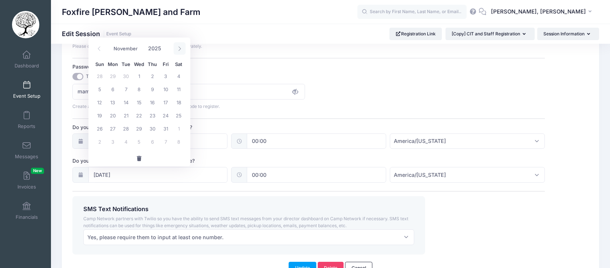
select select "11"
click at [115, 75] on span "1" at bounding box center [112, 75] width 13 height 13
type input "12/01/2025"
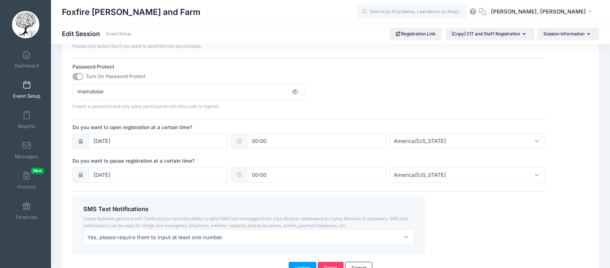
click at [176, 201] on div "SMS Text Notifications Camp Network partners with Twilio so you have the abilit…" at bounding box center [248, 225] width 352 height 58
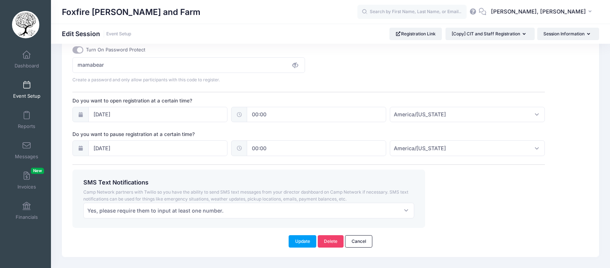
scroll to position [516, 0]
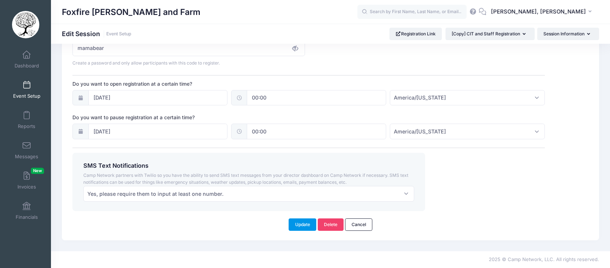
click at [303, 221] on button "Update" at bounding box center [303, 224] width 28 height 12
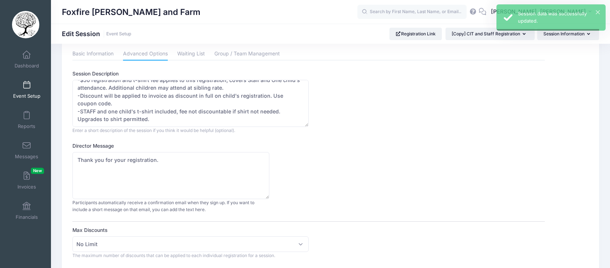
scroll to position [0, 0]
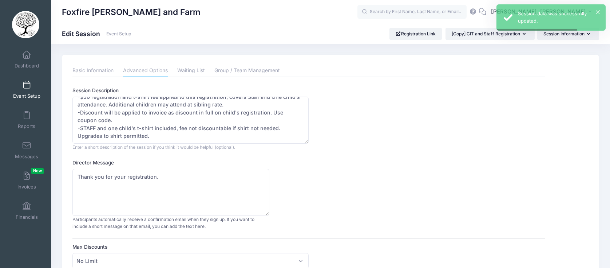
click at [332, 187] on div "Director Message Thank you for your registration. Participants automatically re…" at bounding box center [308, 194] width 472 height 71
click at [187, 71] on link "Waiting List" at bounding box center [191, 70] width 28 height 13
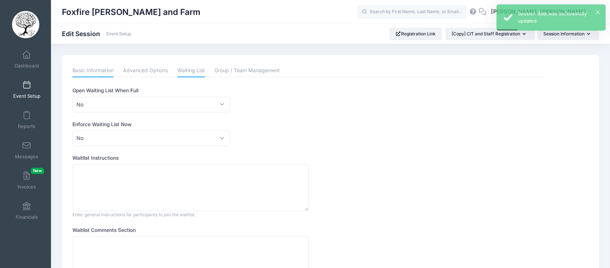
click at [105, 74] on link "Basic Information" at bounding box center [92, 70] width 41 height 13
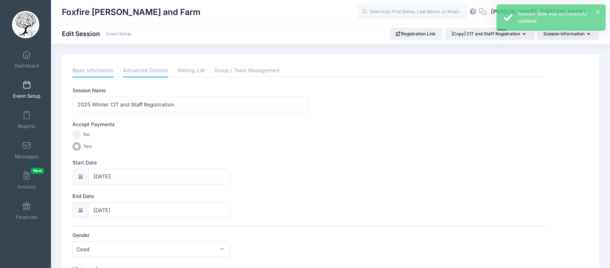
click at [142, 72] on link "Advanced Options" at bounding box center [145, 70] width 45 height 13
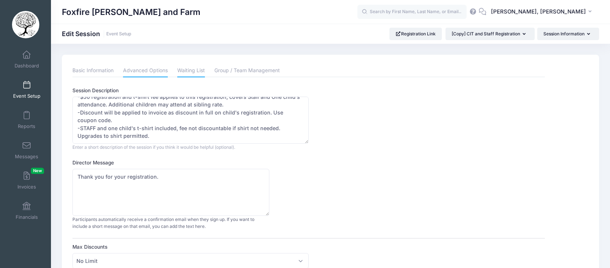
click at [183, 72] on link "Waiting List" at bounding box center [191, 70] width 28 height 13
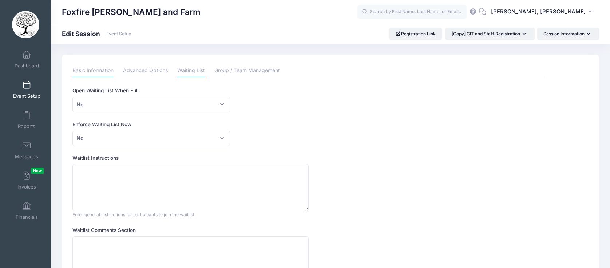
click at [102, 68] on link "Basic Information" at bounding box center [92, 70] width 41 height 13
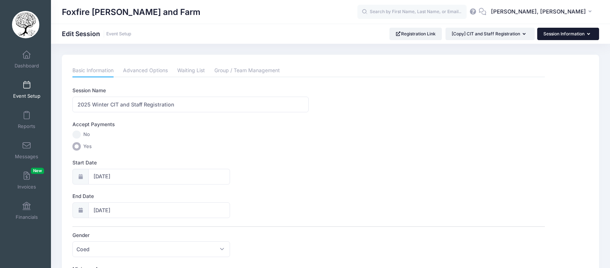
click at [560, 33] on button "Session Information" at bounding box center [568, 34] width 62 height 12
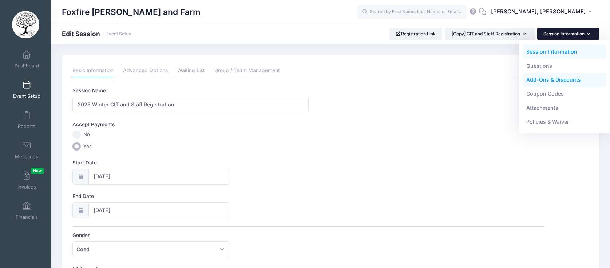
click at [539, 77] on link "Add-Ons & Discounts" at bounding box center [565, 80] width 84 height 14
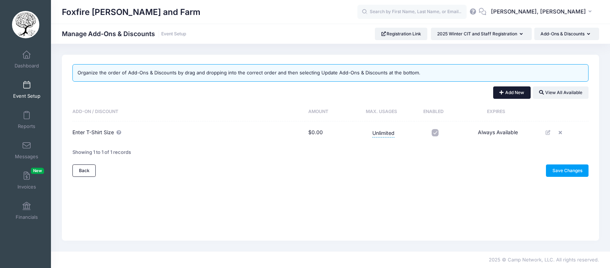
click at [507, 95] on button "Add New" at bounding box center [511, 92] width 37 height 12
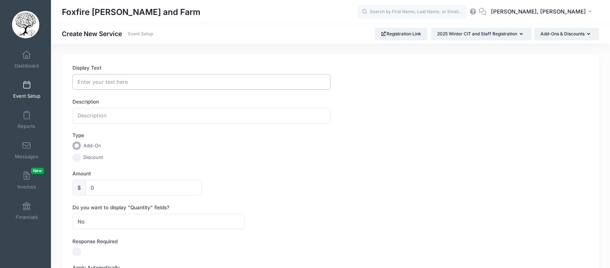
click at [150, 83] on input "Display Text" at bounding box center [201, 82] width 258 height 16
click at [285, 173] on label "Amount" at bounding box center [201, 173] width 258 height 7
click at [201, 179] on input "0" at bounding box center [144, 187] width 116 height 16
click at [124, 82] on input "Display Text" at bounding box center [201, 82] width 258 height 16
type input "Sweatshirt Upgrade"
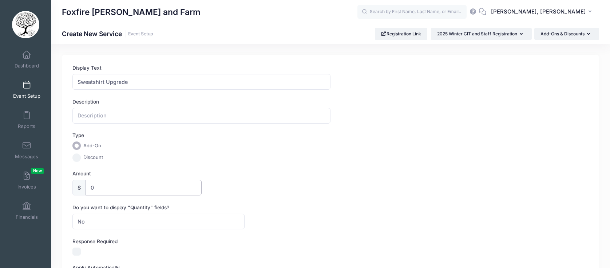
click at [100, 188] on input "0" at bounding box center [144, 187] width 116 height 16
type input "5"
click at [260, 227] on div "No Yes No Max" at bounding box center [244, 221] width 344 height 16
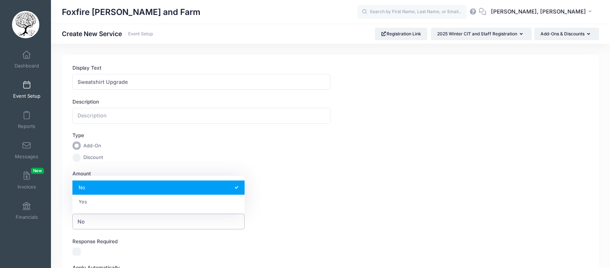
click at [151, 216] on span "No" at bounding box center [158, 221] width 172 height 16
select select "1"
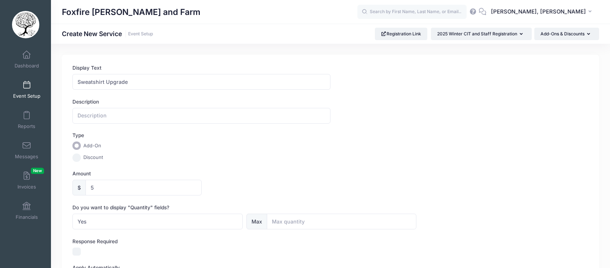
click at [288, 227] on input "text" at bounding box center [342, 221] width 150 height 16
type input "1"
click at [296, 173] on label "Amount" at bounding box center [201, 173] width 258 height 7
click at [201, 179] on input "5" at bounding box center [144, 187] width 116 height 16
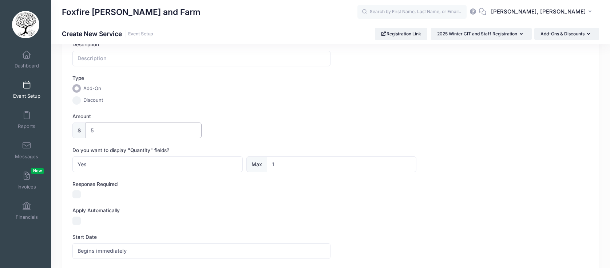
scroll to position [58, 0]
click at [77, 195] on input "Response Required" at bounding box center [76, 193] width 8 height 8
checkbox input "true"
click at [185, 210] on label "Apply Automatically" at bounding box center [201, 209] width 258 height 7
click at [81, 215] on input "Apply Automatically" at bounding box center [76, 219] width 8 height 8
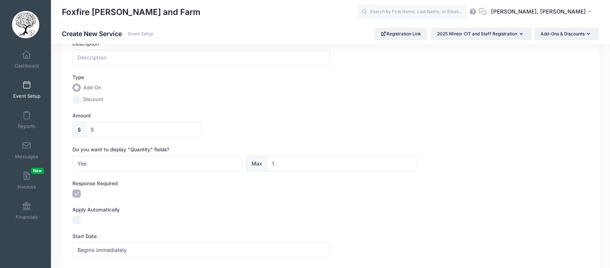
checkbox input "true"
click at [218, 165] on span "Yes" at bounding box center [157, 163] width 170 height 16
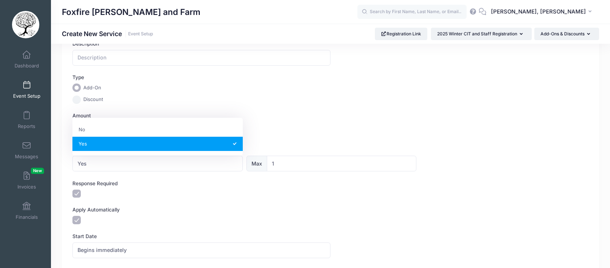
click at [181, 193] on div at bounding box center [158, 193] width 172 height 8
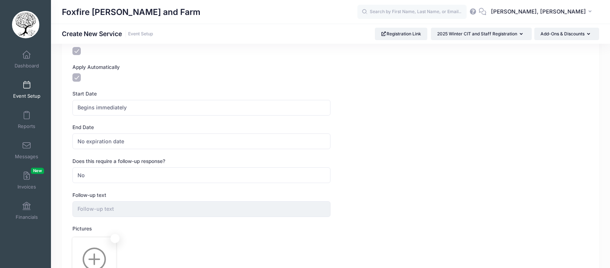
scroll to position [207, 0]
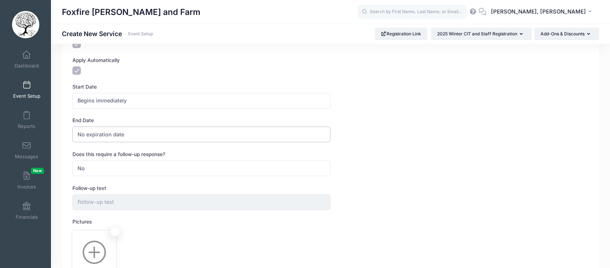
click at [123, 137] on span "No expiration date" at bounding box center [201, 134] width 258 height 16
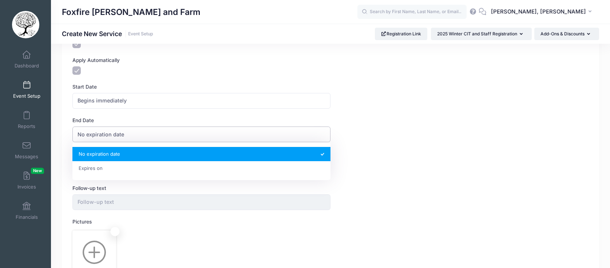
click at [123, 137] on span "No expiration date" at bounding box center [201, 134] width 258 height 16
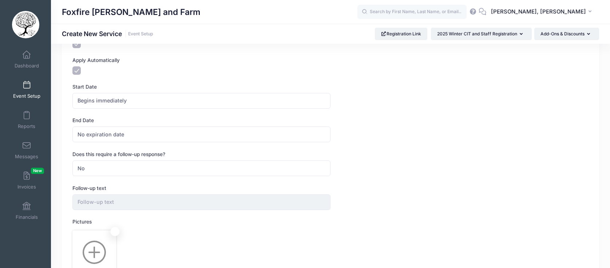
click at [141, 244] on div at bounding box center [330, 252] width 516 height 44
click at [82, 248] on img at bounding box center [94, 251] width 41 height 41
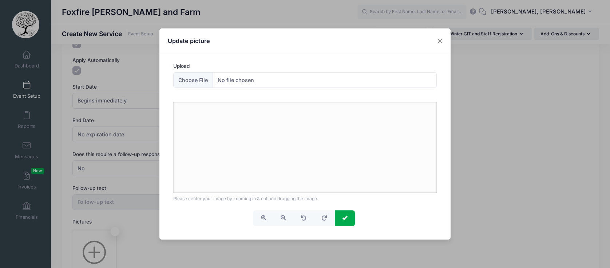
click at [206, 127] on div at bounding box center [305, 147] width 264 height 91
click at [219, 80] on input "Upload" at bounding box center [305, 80] width 264 height 16
type input "C:\fakepath\Wizard Camp Shirts Horizontal Crop.png"
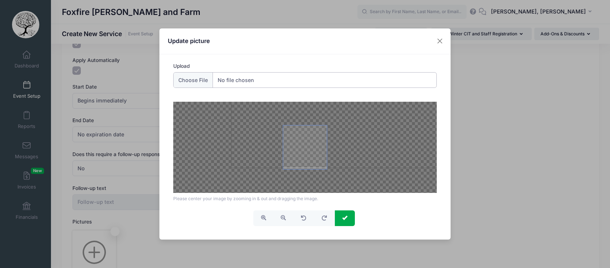
drag, startPoint x: 310, startPoint y: 151, endPoint x: 343, endPoint y: 127, distance: 41.6
click at [343, 127] on div at bounding box center [305, 147] width 264 height 91
drag, startPoint x: 301, startPoint y: 155, endPoint x: 359, endPoint y: 114, distance: 70.6
click at [359, 114] on div at bounding box center [305, 147] width 264 height 91
drag, startPoint x: 312, startPoint y: 152, endPoint x: 261, endPoint y: 149, distance: 50.7
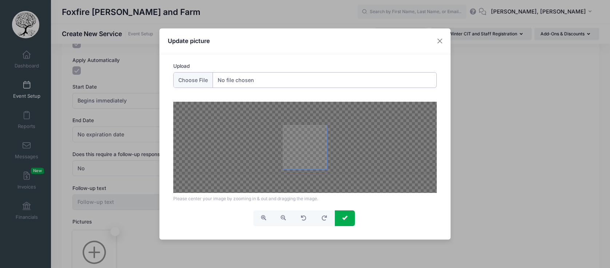
click at [261, 149] on div at bounding box center [305, 147] width 264 height 91
drag, startPoint x: 308, startPoint y: 150, endPoint x: 321, endPoint y: 153, distance: 13.6
click at [321, 153] on span at bounding box center [305, 147] width 44 height 44
click at [282, 218] on span "button" at bounding box center [283, 217] width 5 height 5
drag, startPoint x: 314, startPoint y: 147, endPoint x: 308, endPoint y: 156, distance: 10.4
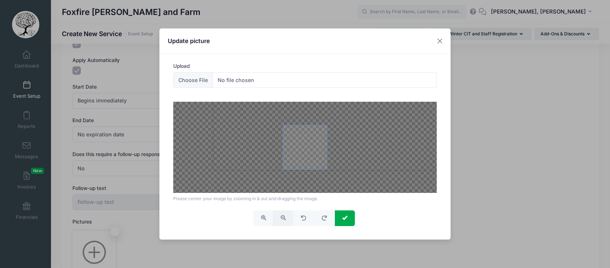
click at [308, 156] on span at bounding box center [305, 147] width 44 height 44
click at [283, 215] on span "button" at bounding box center [283, 217] width 5 height 5
drag, startPoint x: 319, startPoint y: 135, endPoint x: 307, endPoint y: 143, distance: 14.3
click at [307, 143] on span at bounding box center [305, 147] width 44 height 44
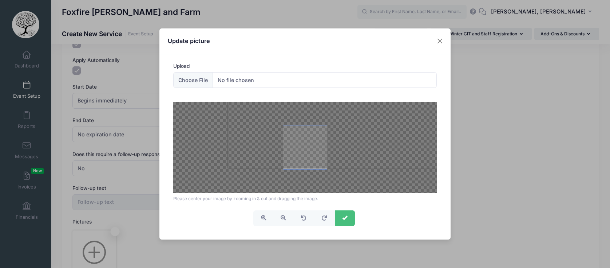
click at [345, 217] on span "submit" at bounding box center [344, 217] width 5 height 5
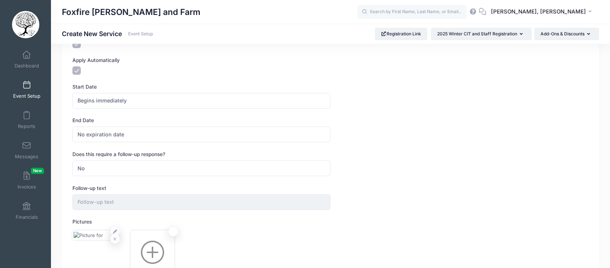
click at [224, 235] on div at bounding box center [330, 252] width 516 height 44
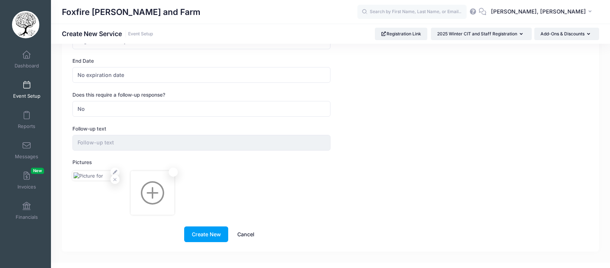
scroll to position [277, 0]
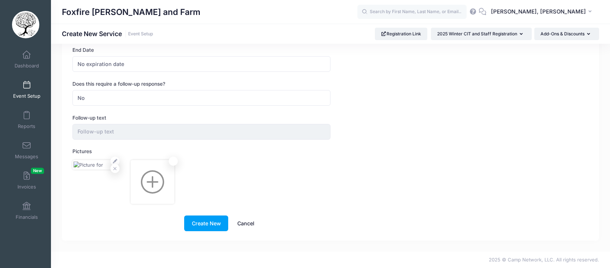
click at [239, 185] on div at bounding box center [330, 182] width 516 height 44
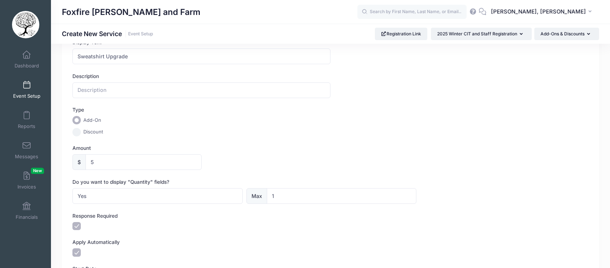
scroll to position [0, 0]
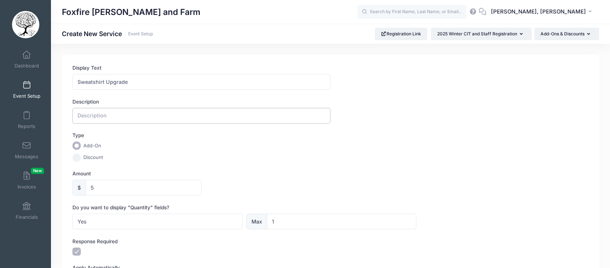
click at [124, 112] on input "text" at bounding box center [201, 116] width 258 height 16
click at [180, 119] on input "T-Shirt included first week of camp." at bounding box center [201, 116] width 258 height 16
click at [79, 115] on input "T-Shirt included first week of camp." at bounding box center [201, 116] width 258 height 16
drag, startPoint x: 152, startPoint y: 115, endPoint x: 279, endPoint y: 122, distance: 126.5
click at [279, 122] on input "Long Sleeved T-Shirt included first week of camp." at bounding box center [201, 116] width 258 height 16
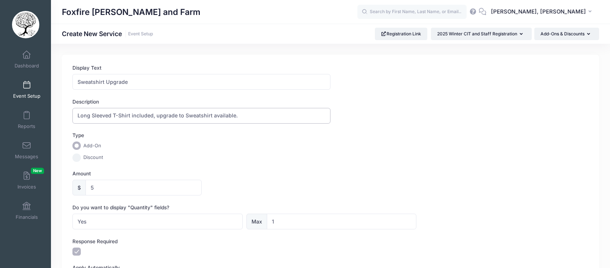
type input "Long Sleeved T-Shirt included, upgrade to Sweatshirt available."
click at [258, 141] on div "Type Add-On Discount" at bounding box center [330, 146] width 516 height 30
click at [192, 115] on input "Long Sleeved T-Shirt included, upgrade to Sweatshirt available." at bounding box center [201, 116] width 258 height 16
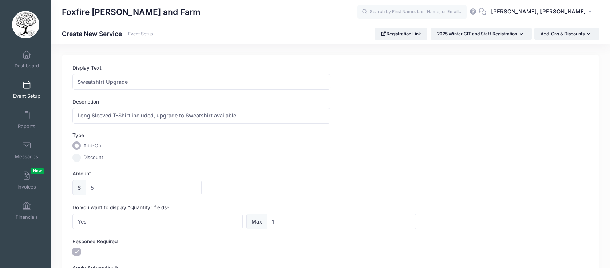
click at [213, 140] on div "Type Add-On Discount" at bounding box center [330, 146] width 516 height 30
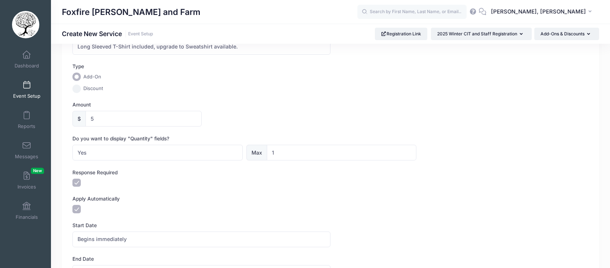
scroll to position [75, 0]
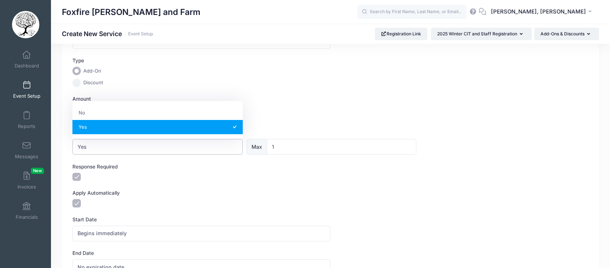
click at [128, 143] on span "Yes" at bounding box center [157, 147] width 170 height 16
select select "0"
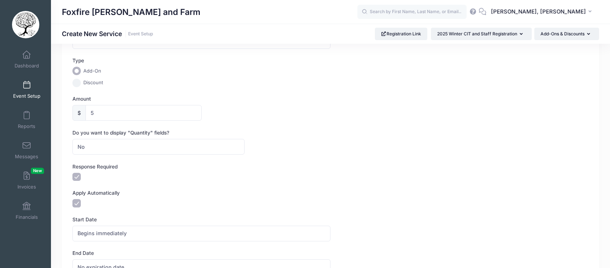
click at [161, 197] on div "Apply Automatically" at bounding box center [330, 198] width 516 height 18
click at [75, 171] on div "Response Required" at bounding box center [330, 172] width 516 height 18
click at [75, 178] on input "Response Required" at bounding box center [76, 177] width 8 height 8
checkbox input "false"
click at [77, 206] on input "Apply Automatically" at bounding box center [76, 203] width 8 height 8
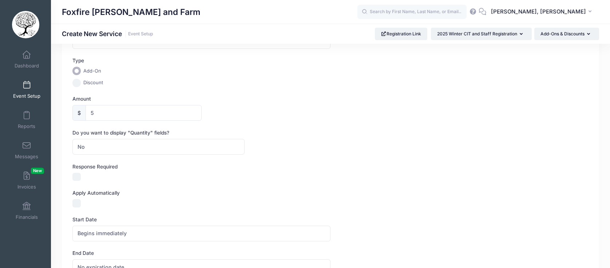
click at [154, 194] on label "Apply Automatically" at bounding box center [201, 192] width 258 height 7
click at [81, 199] on input "Apply Automatically" at bounding box center [76, 203] width 8 height 8
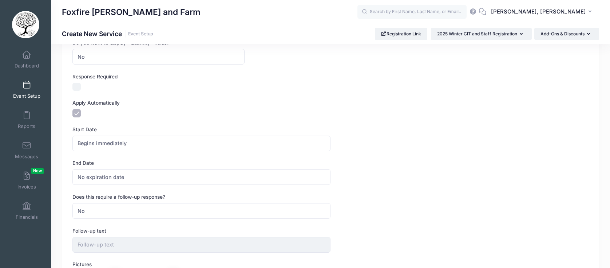
scroll to position [169, 0]
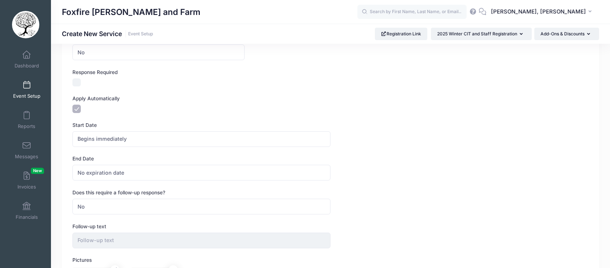
click at [77, 108] on input "Apply Automatically" at bounding box center [76, 108] width 8 height 8
checkbox input "false"
click at [182, 103] on div "Apply Automatically" at bounding box center [330, 104] width 516 height 18
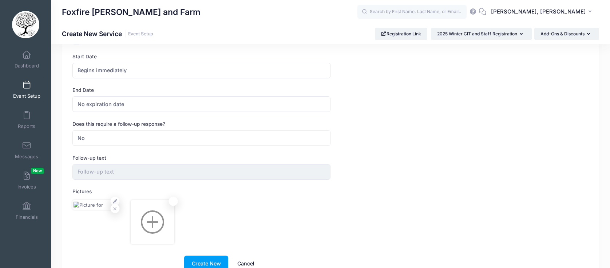
scroll to position [242, 0]
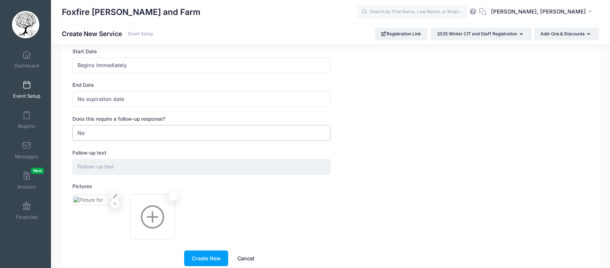
click at [128, 128] on span "No" at bounding box center [201, 133] width 258 height 16
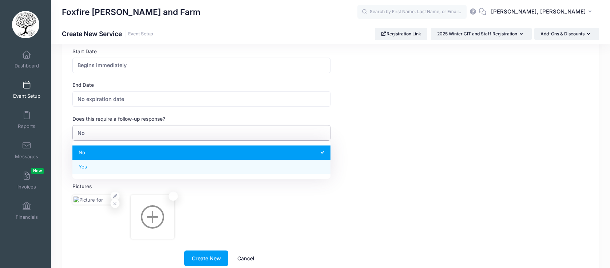
select select "2"
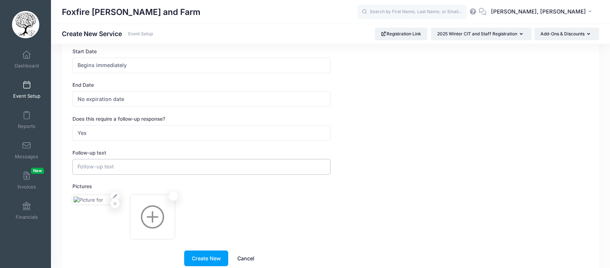
click at [106, 167] on input "text" at bounding box center [201, 167] width 258 height 16
click at [141, 168] on input "Shirt Size Requested (Toddler, Youth, Adult available):" at bounding box center [201, 167] width 258 height 16
click at [149, 166] on input "Shirt Size Requested (Youth, Adult available):" at bounding box center [201, 167] width 258 height 16
type input "Shirt Size Requested (Youth and Adult available):"
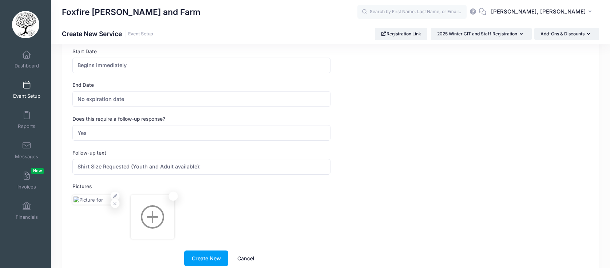
click at [247, 210] on div at bounding box center [330, 217] width 516 height 44
click at [207, 258] on button "Create New" at bounding box center [206, 258] width 44 height 16
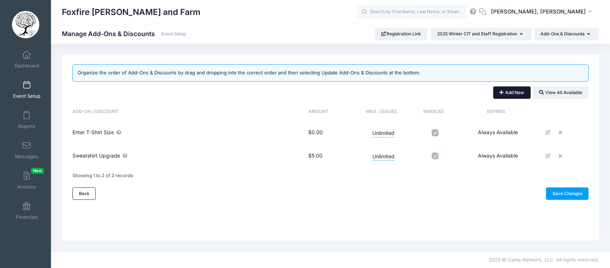
click at [508, 92] on button "Add New" at bounding box center [511, 92] width 37 height 12
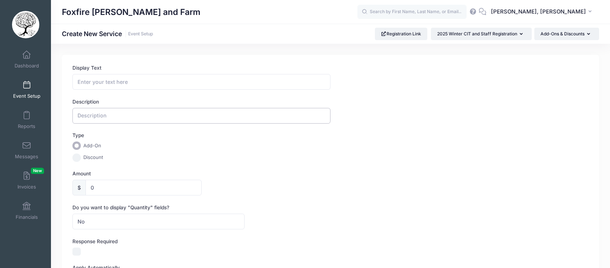
click at [179, 114] on input "text" at bounding box center [201, 116] width 258 height 16
paste input "Long Sleeved T-Shirt included, upgrade to Sweatshirt available."
click at [191, 118] on input "Long Sleeved T-Shirt included, upgrade to Sweatshirt available." at bounding box center [201, 116] width 258 height 16
type input "Long Sleeved T-Shirt included, upgrade to Hoodie available."
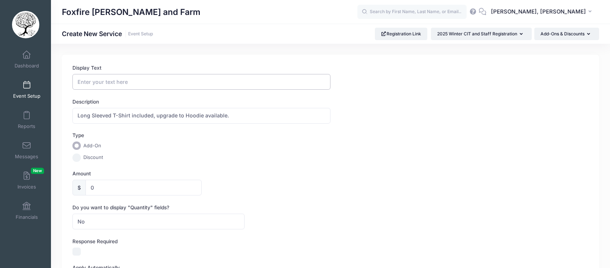
click at [153, 82] on input "Display Text" at bounding box center [201, 82] width 258 height 16
type input "Hoodie Upgrade"
click at [103, 190] on input "0" at bounding box center [144, 187] width 116 height 16
type input "10"
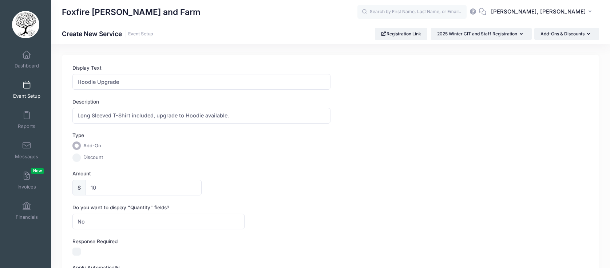
click at [295, 175] on label "Amount" at bounding box center [201, 173] width 258 height 7
click at [201, 179] on input "10" at bounding box center [144, 187] width 116 height 16
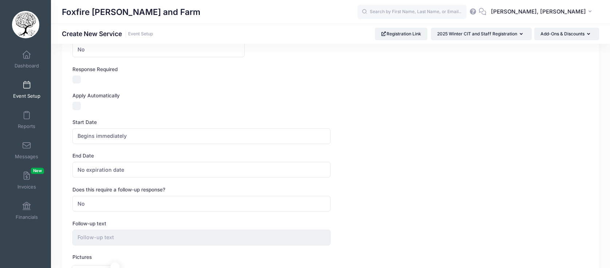
scroll to position [186, 0]
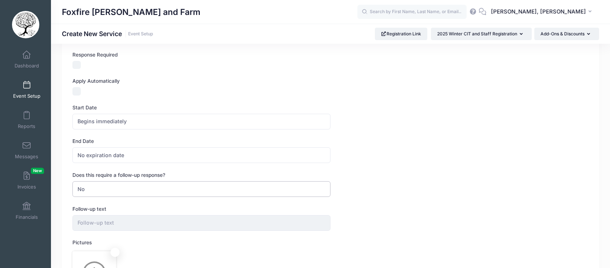
click at [94, 191] on span "No" at bounding box center [201, 189] width 258 height 16
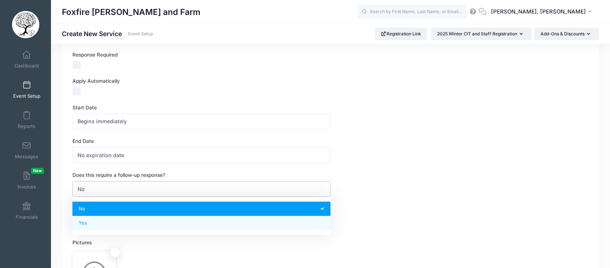
select select "2"
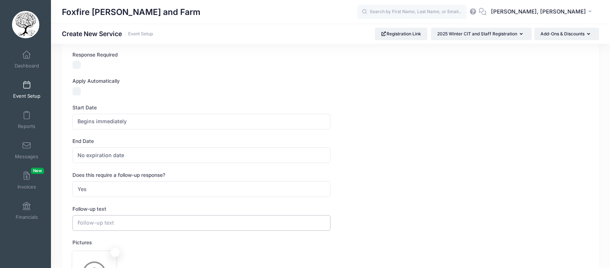
click at [91, 221] on input "text" at bounding box center [201, 223] width 258 height 16
type input "Shirt Size Requested (Youth and Adult available):"
click at [227, 204] on form "Display Text Hoodie Upgrade Description Long Sleeved T-Shirt included, upgrade …" at bounding box center [330, 100] width 516 height 444
click at [425, 210] on div "Follow-up text Shirt Size Requested (Youth and Adult available):" at bounding box center [330, 217] width 516 height 25
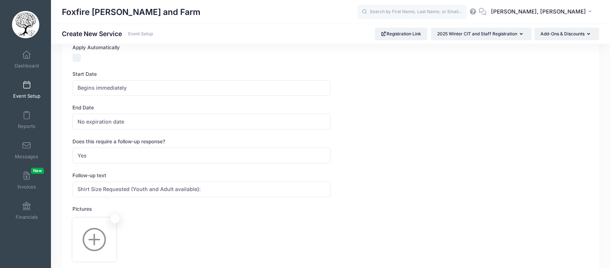
scroll to position [277, 0]
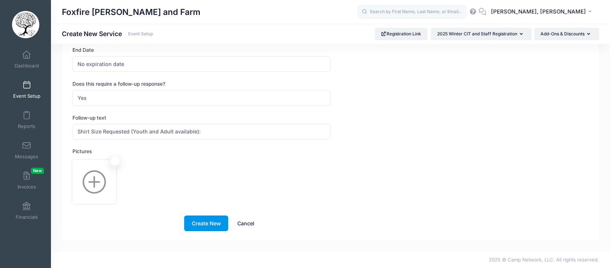
click at [212, 222] on button "Create New" at bounding box center [206, 223] width 44 height 16
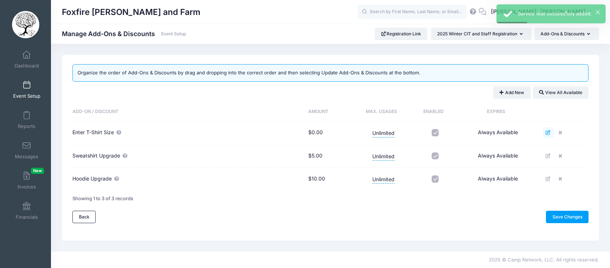
click at [549, 132] on icon at bounding box center [549, 132] width 6 height 5
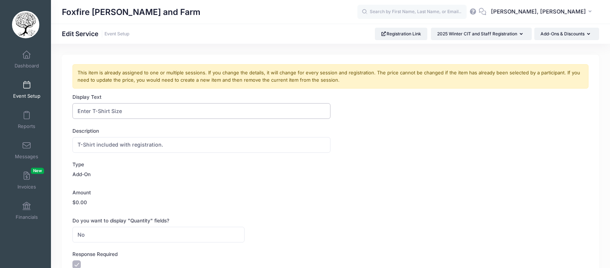
drag, startPoint x: 91, startPoint y: 111, endPoint x: 68, endPoint y: 107, distance: 24.1
click at [139, 111] on input "Long Sleeved T-Shirt Size" at bounding box center [201, 111] width 258 height 16
type input "Long Sleeved T-Shirt Included"
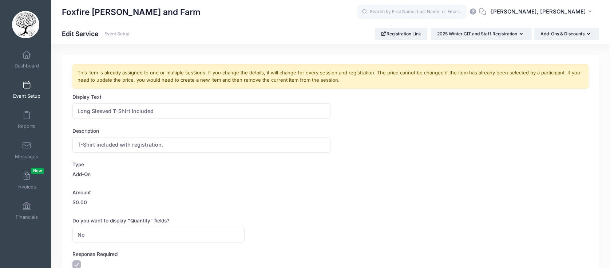
click at [196, 196] on div "Amount $0.00" at bounding box center [330, 199] width 516 height 20
click at [169, 142] on input "T-Shirt included with registration." at bounding box center [201, 145] width 258 height 16
type input "T-Shirt included with registration, upgrades available."
click at [239, 178] on div "Add-On" at bounding box center [158, 175] width 172 height 10
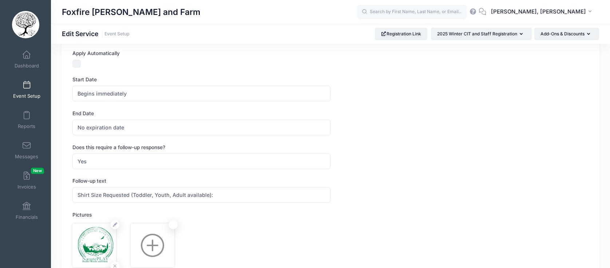
scroll to position [266, 0]
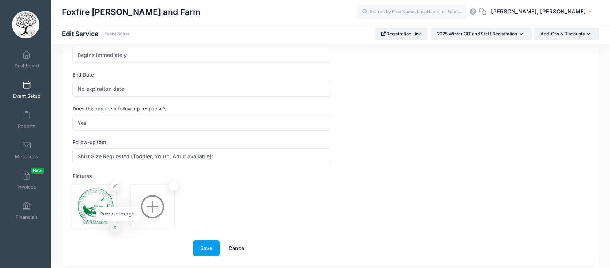
click at [115, 226] on icon at bounding box center [114, 226] width 7 height 7
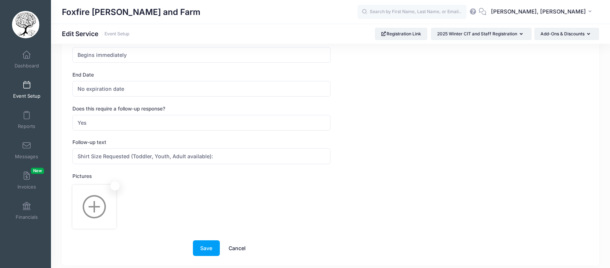
click at [93, 211] on img at bounding box center [94, 206] width 41 height 41
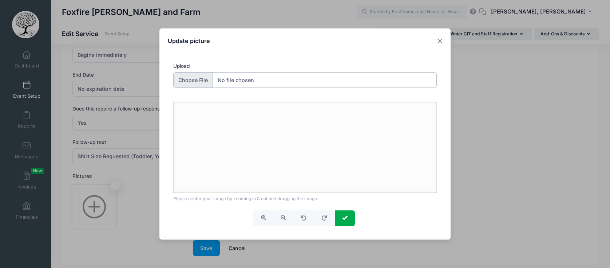
click at [228, 77] on input "Upload" at bounding box center [305, 80] width 264 height 16
type input "C:\fakepath\Wizard Camp Shirts Horizontal Crop.png"
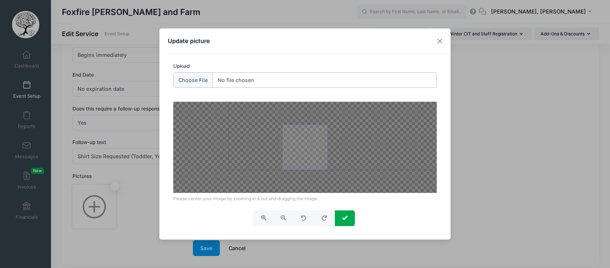
drag, startPoint x: 302, startPoint y: 143, endPoint x: 333, endPoint y: 120, distance: 38.3
click at [333, 120] on div at bounding box center [305, 147] width 264 height 91
click at [342, 216] on button "submit" at bounding box center [345, 218] width 20 height 16
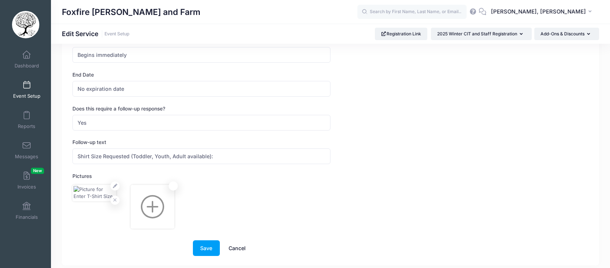
click at [342, 216] on div at bounding box center [330, 207] width 516 height 44
click at [144, 158] on input "Shirt Size Requested (Toddler, Youth, Adult available):" at bounding box center [201, 156] width 258 height 16
click at [148, 157] on input "Shirt Size Requested (Youth, Adult available):" at bounding box center [201, 156] width 258 height 16
type input "Shirt Size Requested (Youth and Adult available):"
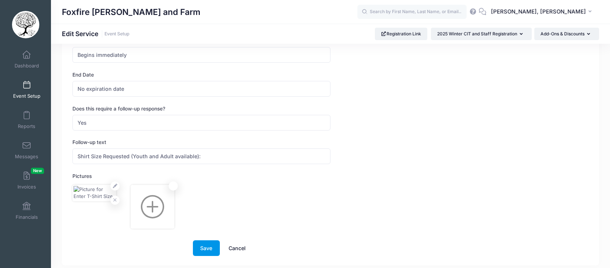
click at [210, 247] on button "Save" at bounding box center [206, 248] width 27 height 16
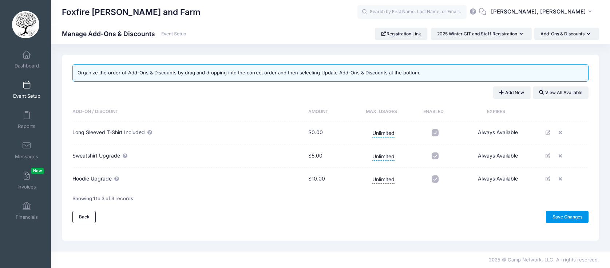
click at [552, 216] on link "Save Changes" at bounding box center [567, 216] width 43 height 12
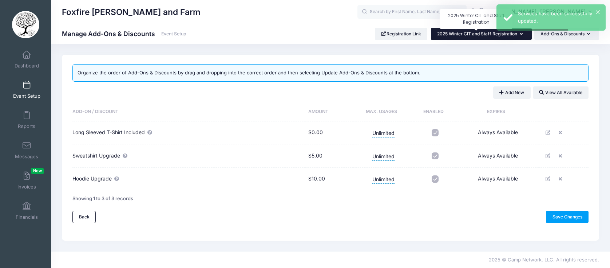
click at [479, 34] on span "2025 Winter CIT and Staff Registration" at bounding box center [477, 33] width 80 height 5
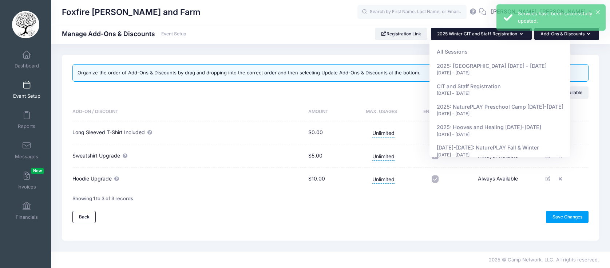
click at [557, 32] on button "Add-Ons & Discounts" at bounding box center [566, 34] width 65 height 12
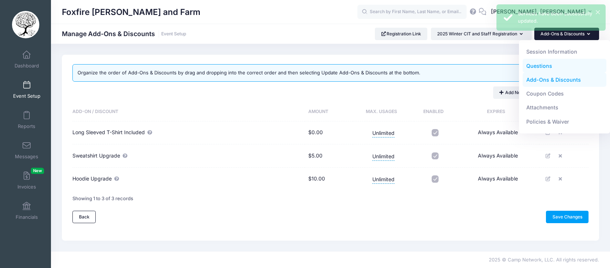
click at [536, 64] on link "Questions" at bounding box center [565, 66] width 84 height 14
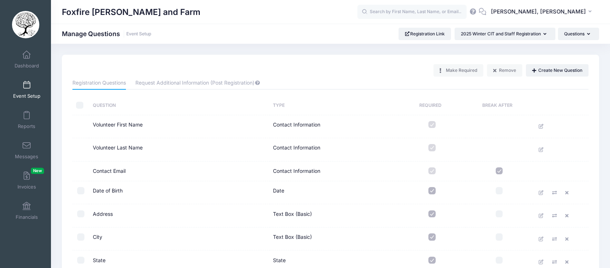
click at [29, 93] on span "Event Setup" at bounding box center [26, 96] width 27 height 6
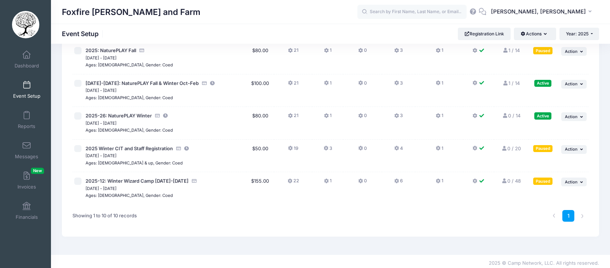
scroll to position [219, 0]
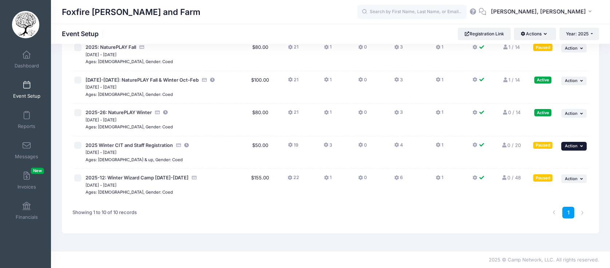
click at [576, 145] on span "Action" at bounding box center [571, 145] width 13 height 5
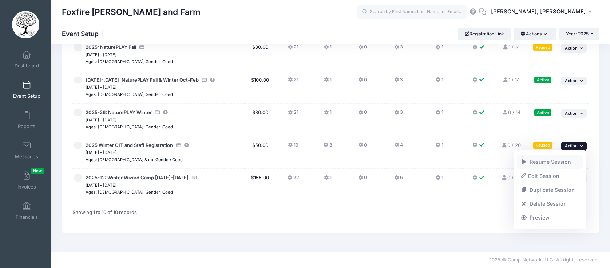
click at [552, 161] on link "Resume Session" at bounding box center [550, 162] width 66 height 14
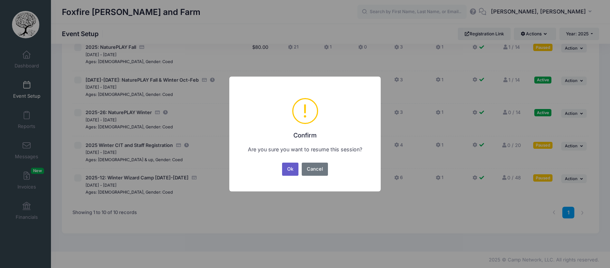
click at [286, 170] on button "Ok" at bounding box center [290, 168] width 17 height 13
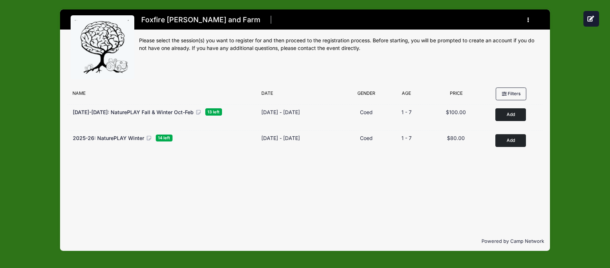
click at [132, 205] on div "Filter Options No sessions found matching your criteria Name Date Gender Filter…" at bounding box center [305, 157] width 490 height 147
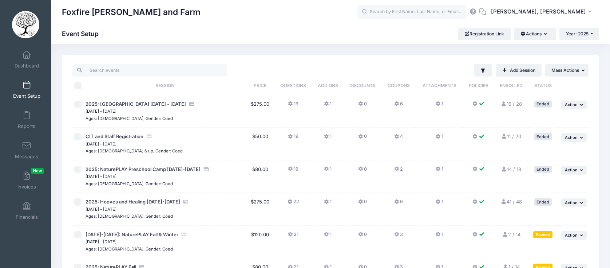
scroll to position [219, 0]
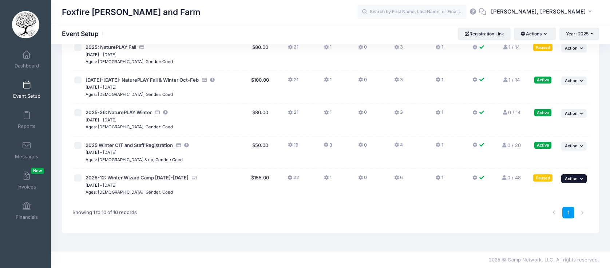
click at [575, 177] on span "Action" at bounding box center [571, 178] width 13 height 5
click at [491, 213] on div "1" at bounding box center [439, 212] width 305 height 23
click at [160, 180] on span "2025-12: Winter Wizard Camp [DATE]-[DATE]" at bounding box center [137, 177] width 103 height 6
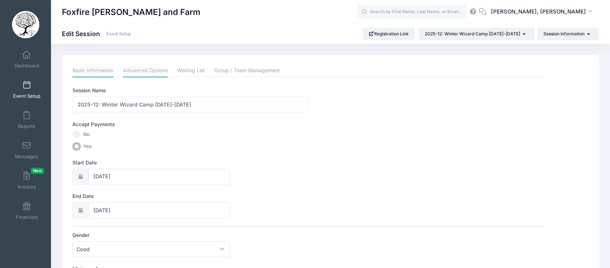
click at [149, 76] on link "Advanced Options" at bounding box center [145, 70] width 45 height 13
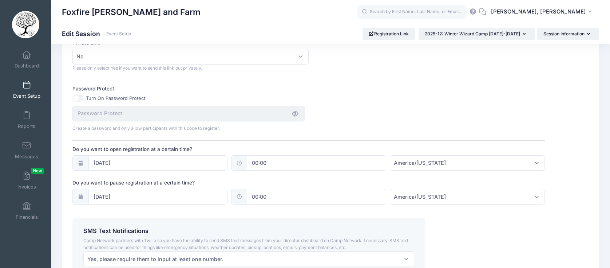
scroll to position [451, 0]
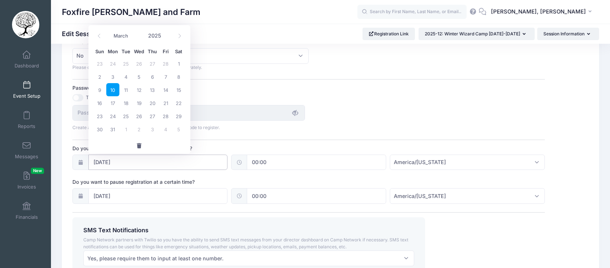
click at [167, 165] on input "[DATE]" at bounding box center [157, 162] width 139 height 16
click at [97, 161] on input "[DATE]" at bounding box center [157, 162] width 139 height 16
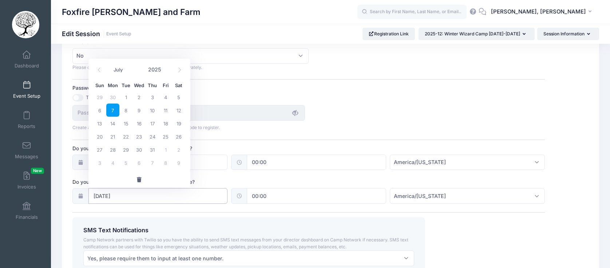
click at [127, 195] on input "[DATE]" at bounding box center [157, 196] width 139 height 16
click at [177, 71] on icon at bounding box center [179, 69] width 5 height 5
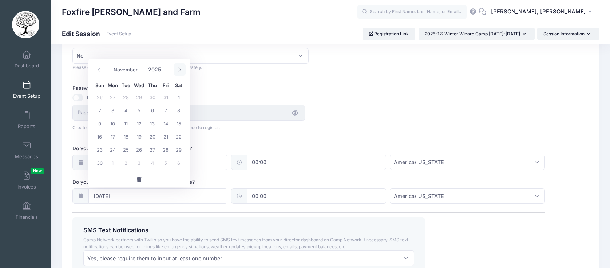
click at [177, 71] on icon at bounding box center [179, 69] width 5 height 5
select select "11"
click at [166, 136] on span "26" at bounding box center [165, 136] width 13 height 13
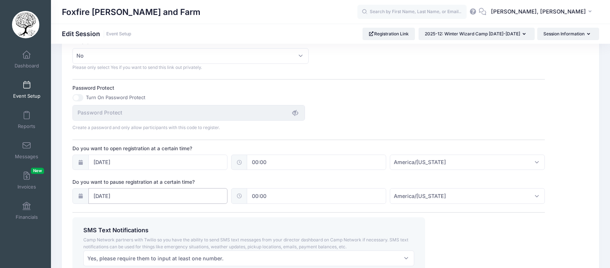
click at [115, 194] on input "12/26/2025" at bounding box center [157, 196] width 139 height 16
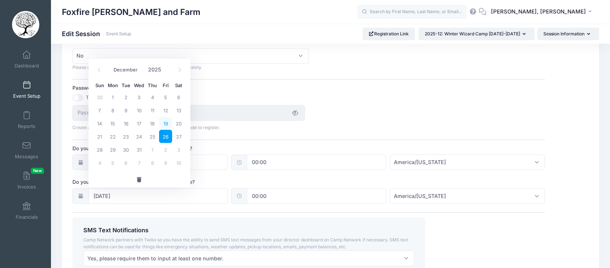
click at [166, 123] on span "19" at bounding box center [165, 122] width 13 height 13
type input "12/19/2025"
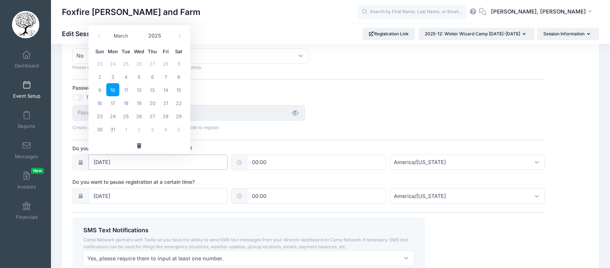
click at [124, 161] on input "03/10/2025" at bounding box center [157, 162] width 139 height 16
click at [177, 37] on icon at bounding box center [179, 35] width 5 height 5
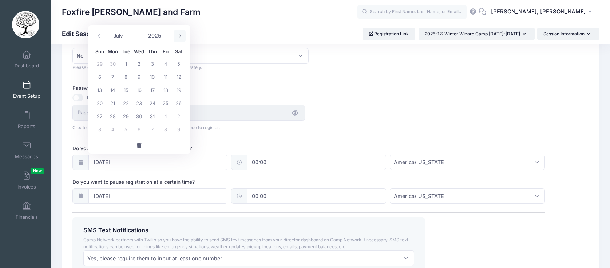
click at [177, 37] on icon at bounding box center [179, 35] width 5 height 5
click at [100, 39] on span at bounding box center [99, 36] width 12 height 12
select select "8"
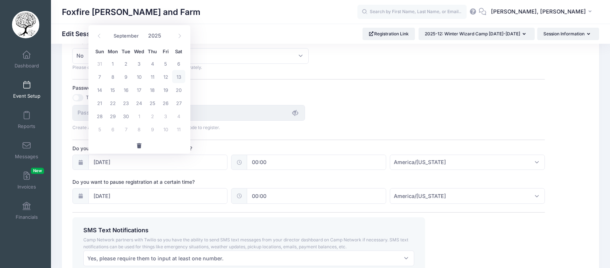
click at [177, 79] on span "13" at bounding box center [178, 76] width 13 height 13
type input "09/13/2025"
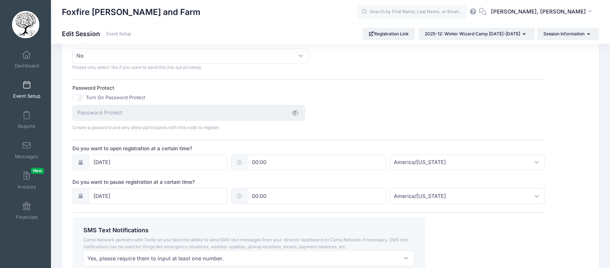
click at [342, 101] on div "Turn On Password Protect" at bounding box center [308, 97] width 472 height 7
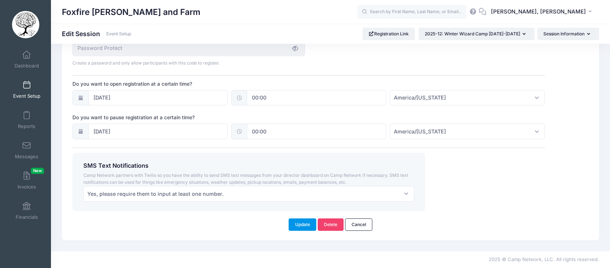
click at [304, 218] on button "Update" at bounding box center [303, 224] width 28 height 12
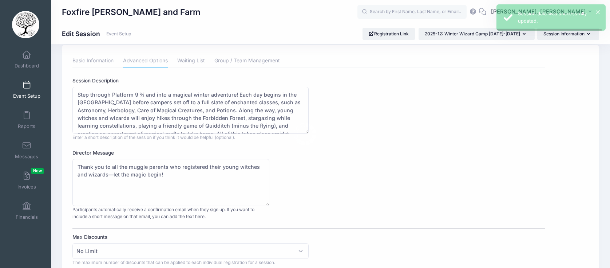
scroll to position [0, 0]
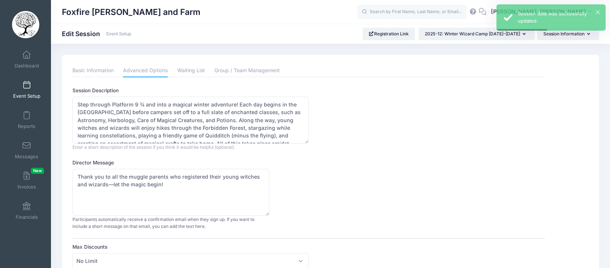
click at [29, 78] on link "Event Setup" at bounding box center [26, 89] width 35 height 25
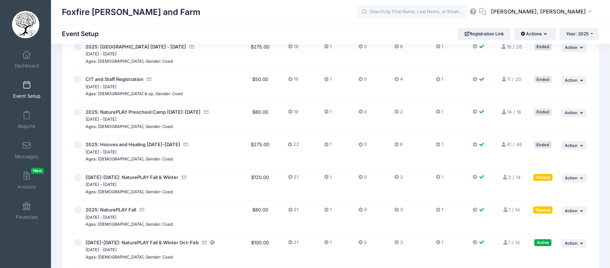
scroll to position [219, 0]
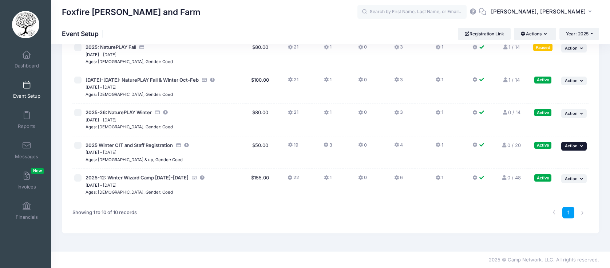
click at [582, 147] on icon "button" at bounding box center [582, 146] width 4 height 4
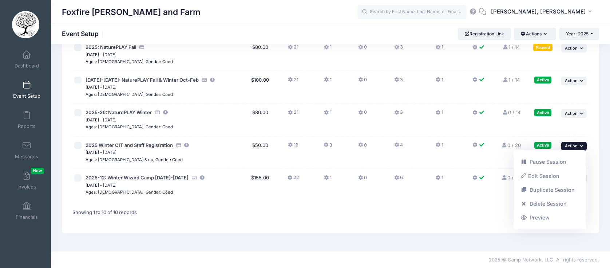
click at [542, 147] on div "Active" at bounding box center [542, 145] width 17 height 7
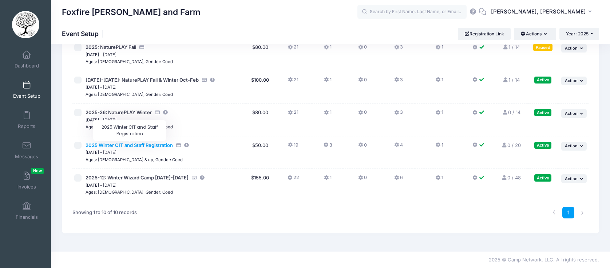
click at [147, 145] on span "2025 Winter CIT and Staff Registration" at bounding box center [129, 145] width 87 height 6
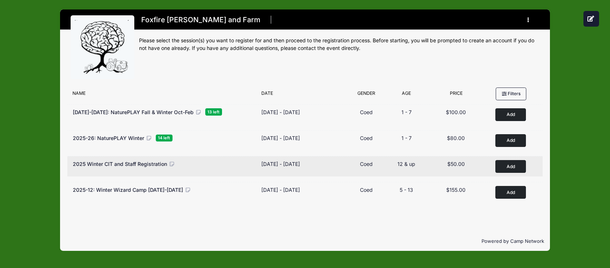
click at [146, 163] on span "2025 Winter CIT and Staff Registration" at bounding box center [120, 164] width 94 height 6
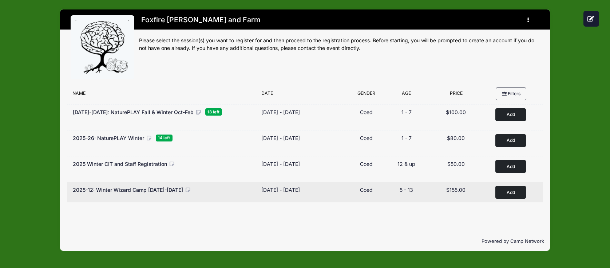
click at [172, 190] on span "2025-12: Winter Wizard Camp [DATE]-[DATE]" at bounding box center [128, 189] width 110 height 6
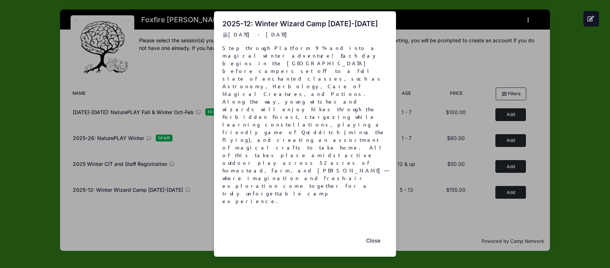
click at [370, 232] on button "Close" at bounding box center [372, 240] width 29 height 16
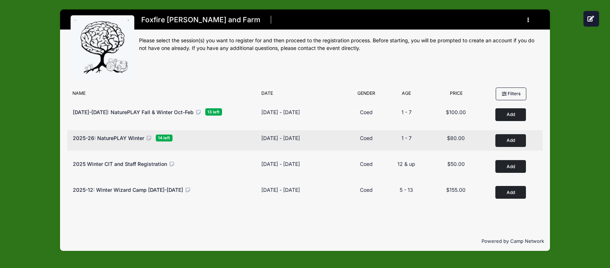
click at [146, 140] on icon at bounding box center [149, 137] width 7 height 5
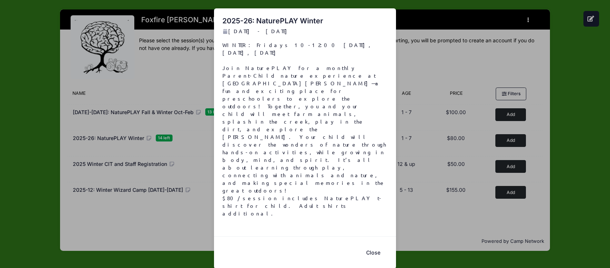
click at [145, 203] on div "2025-26: NaturePLAY Winter Dec 12, 2025 - Feb 20, 2026 WINTER: Fridays 10-12:00…" at bounding box center [305, 134] width 610 height 268
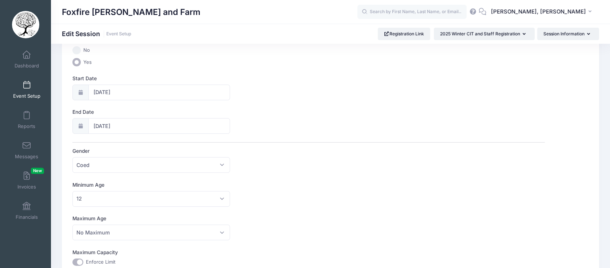
scroll to position [13, 0]
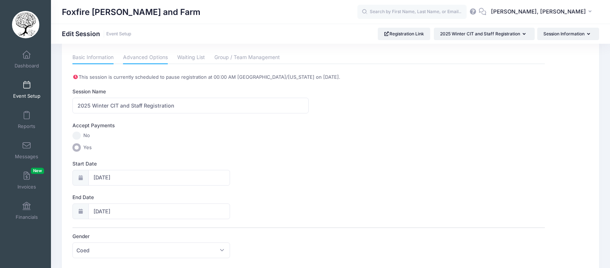
click at [136, 57] on link "Advanced Options" at bounding box center [145, 57] width 45 height 13
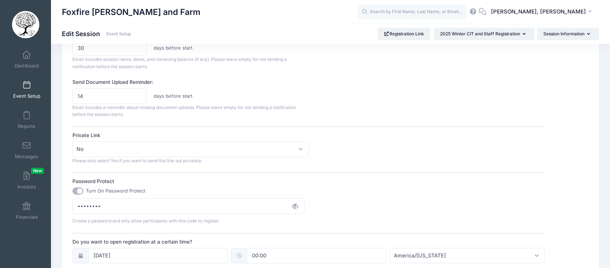
scroll to position [378, 0]
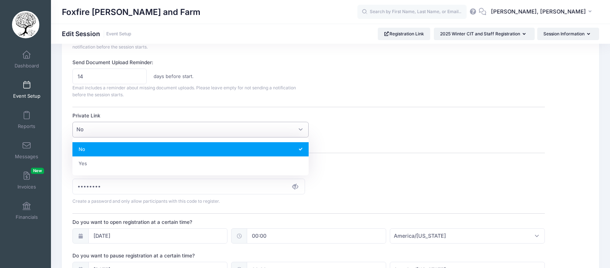
click at [130, 129] on span "No" at bounding box center [190, 130] width 236 height 16
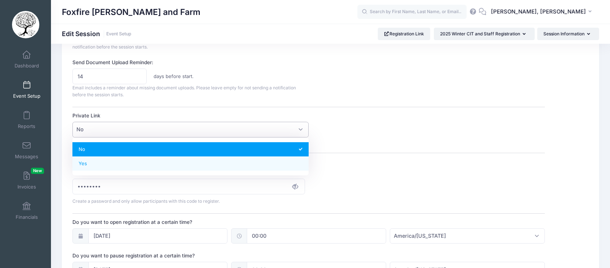
select select "private"
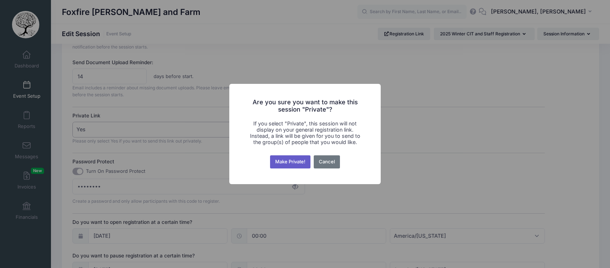
click at [288, 163] on button "Make Private!" at bounding box center [290, 161] width 41 height 13
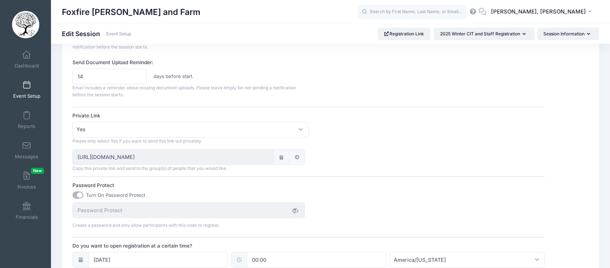
click at [357, 185] on div "Password Protect Turn On Password Protect Create a password and only allow part…" at bounding box center [308, 204] width 472 height 47
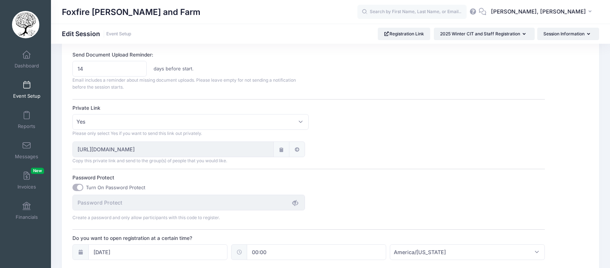
click at [284, 151] on link at bounding box center [281, 149] width 6 height 8
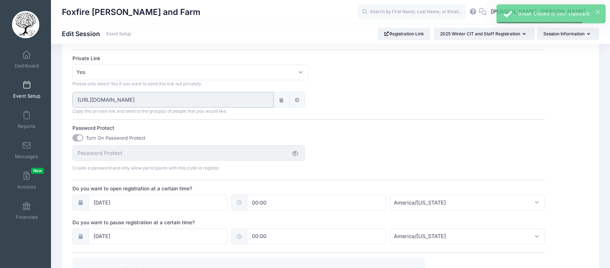
scroll to position [539, 0]
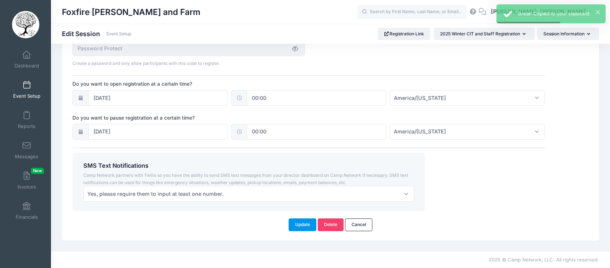
click at [305, 222] on button "Update" at bounding box center [303, 224] width 28 height 12
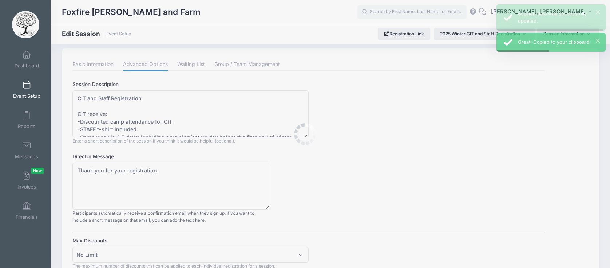
scroll to position [0, 0]
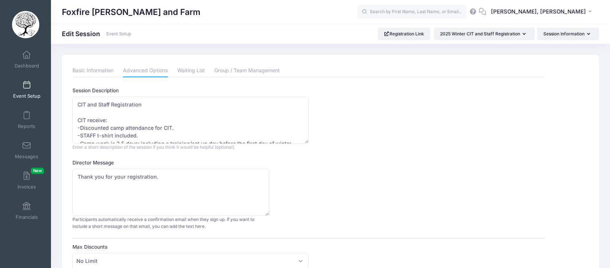
click at [23, 80] on link "Event Setup" at bounding box center [26, 89] width 35 height 25
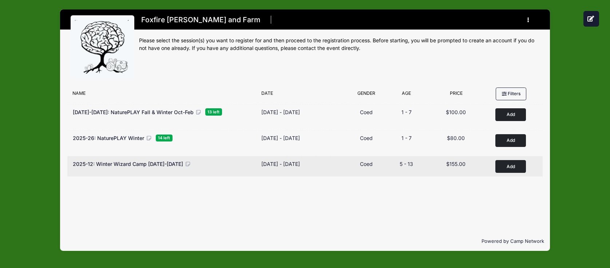
click at [162, 163] on span "2025-12: Winter Wizard Camp [DATE]-[DATE]" at bounding box center [128, 164] width 110 height 6
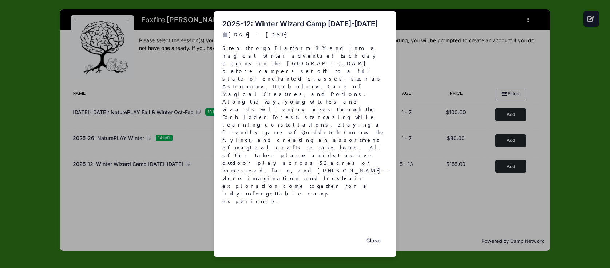
click at [375, 232] on button "Close" at bounding box center [372, 240] width 29 height 16
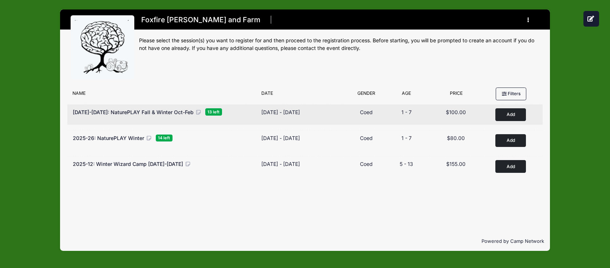
click at [170, 111] on span "[DATE]-[DATE]: NaturePLAY Fall & Winter Oct-Feb" at bounding box center [133, 112] width 121 height 6
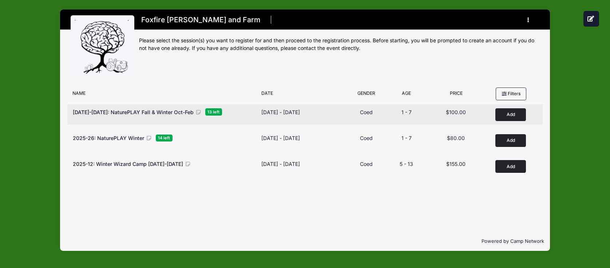
click at [161, 115] on div "[DATE]-[DATE]: NaturePLAY Fall & Winter Oct-Feb" at bounding box center [137, 112] width 129 height 8
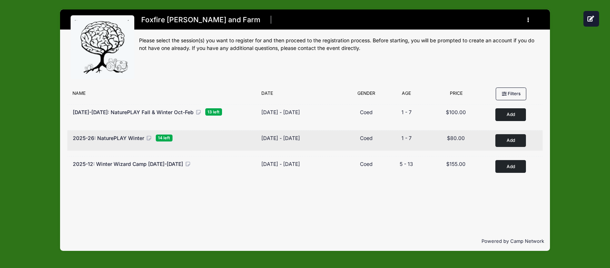
click at [120, 142] on div "2025-26: NaturePLAY Winter 14 left" at bounding box center [163, 140] width 189 height 13
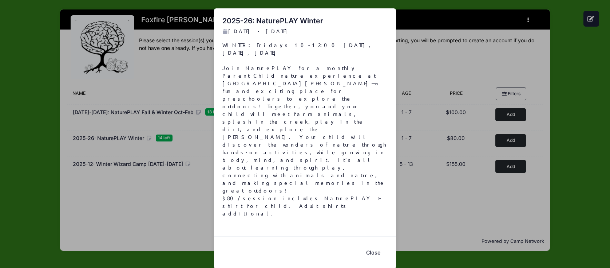
click at [376, 244] on button "Close" at bounding box center [372, 252] width 29 height 16
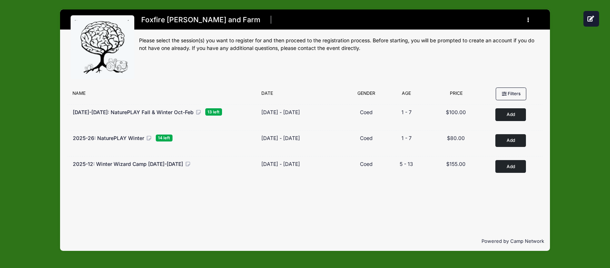
click at [236, 212] on div "Filter Options No sessions found matching your criteria Name Date Gender Filter…" at bounding box center [305, 157] width 490 height 147
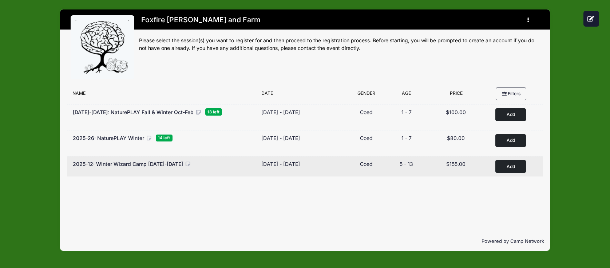
click at [143, 164] on span "2025-12: Winter Wizard Camp [DATE]-[DATE]" at bounding box center [128, 164] width 110 height 6
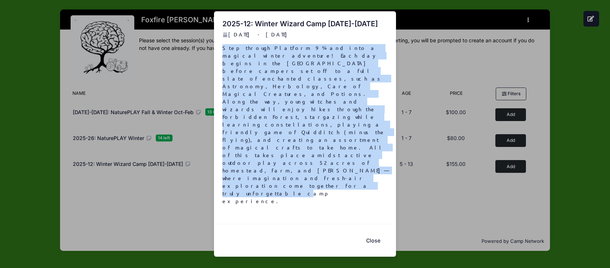
drag, startPoint x: 357, startPoint y: 159, endPoint x: 219, endPoint y: 90, distance: 154.6
click at [219, 90] on div "Step through Platform 9 ¾ and into a magical winter adventure! Each day begins …" at bounding box center [305, 126] width 173 height 165
copy p "Step through Platform 9 ¾ and into a magical winter adventure! Each day begins …"
click at [195, 109] on div "2025-12: Winter Wizard Camp Dec [DATE]-[DATE] - [DATE] Step through Platform 9 …" at bounding box center [305, 134] width 610 height 268
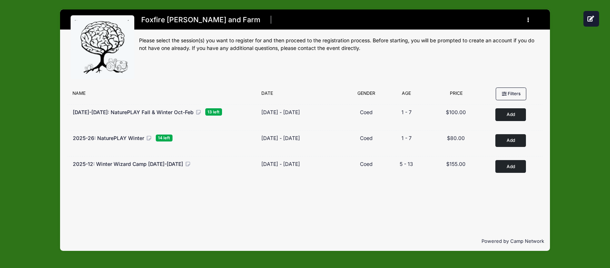
click at [570, 209] on div "Foxfire [PERSON_NAME] and Farm Register My Profile My Events My Registrations" at bounding box center [305, 130] width 588 height 260
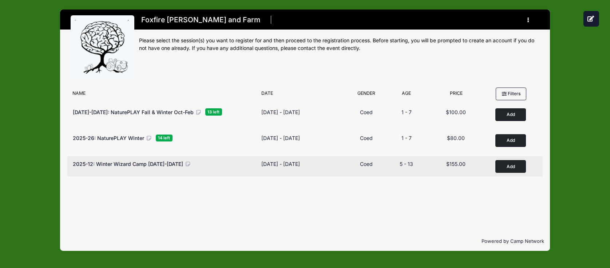
click at [153, 165] on span "2025-12: Winter Wizard Camp [DATE]-[DATE]" at bounding box center [128, 164] width 110 height 6
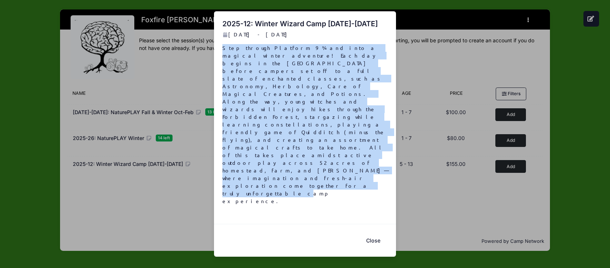
drag, startPoint x: 352, startPoint y: 162, endPoint x: 211, endPoint y: 93, distance: 156.9
click at [211, 93] on div "2025-12: Winter Wizard Camp Dec [DATE]-[DATE] - [DATE] Step through Platform 9 …" at bounding box center [305, 134] width 610 height 268
copy p "Step through Platform 9 ¾ and into a magical winter adventure! Each day begins …"
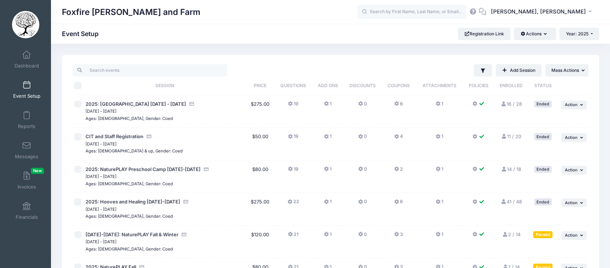
click at [192, 134] on div "CIT and Staff Registration" at bounding box center [165, 136] width 159 height 7
